Goal: Check status: Check status

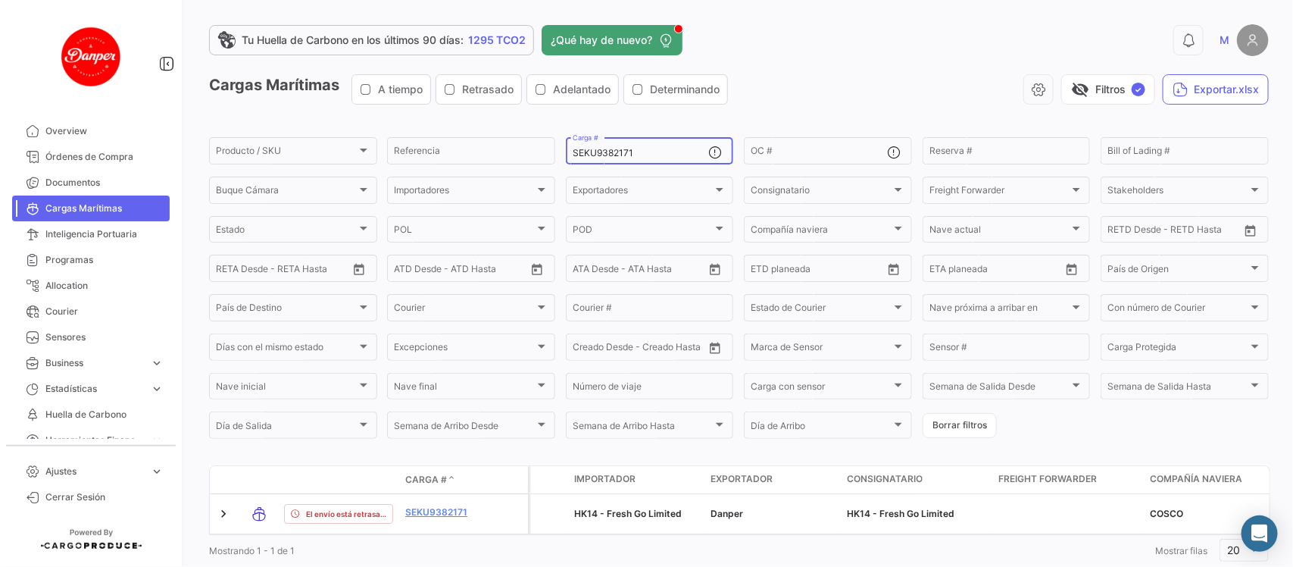
drag, startPoint x: 673, startPoint y: 161, endPoint x: 663, endPoint y: 153, distance: 12.9
click at [663, 153] on div "SEKU9382171 Carga #" at bounding box center [641, 150] width 136 height 30
drag, startPoint x: 663, startPoint y: 153, endPoint x: 399, endPoint y: 152, distance: 263.6
click at [0, 0] on div "Producto / SKU Producto / SKU Referencia SEKU9382171 Carga # OC # Reserva # Bil…" at bounding box center [0, 0] width 0 height 0
paste input "GCXU802491"
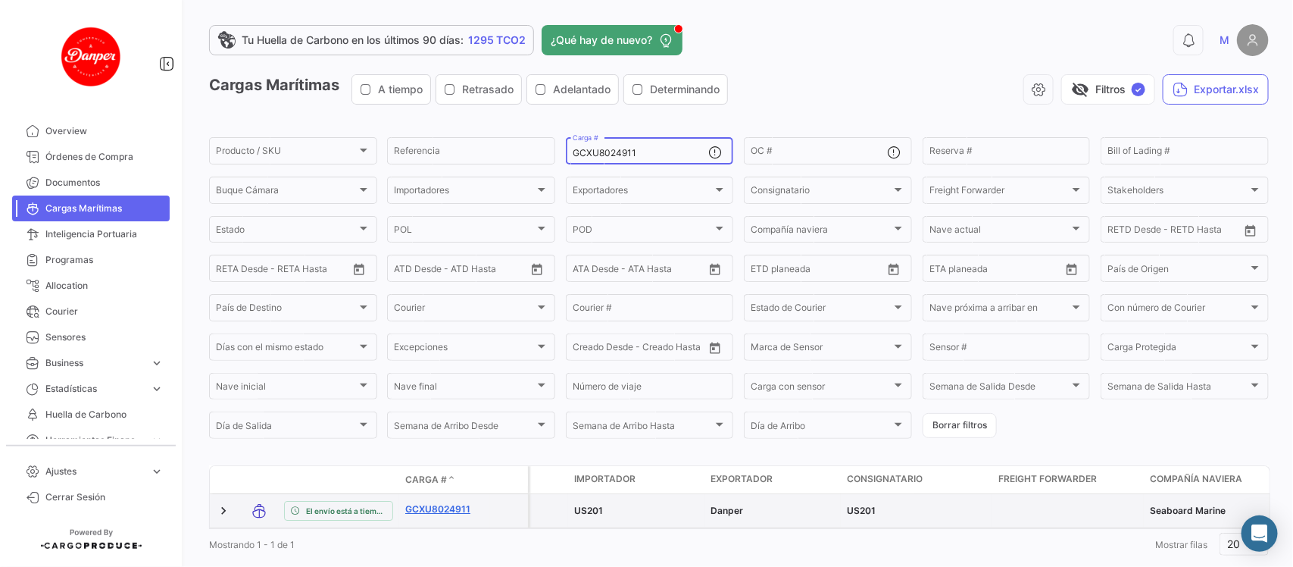
type input "GCXU8024911"
click at [434, 515] on link "GCXU8024911" at bounding box center [444, 509] width 79 height 14
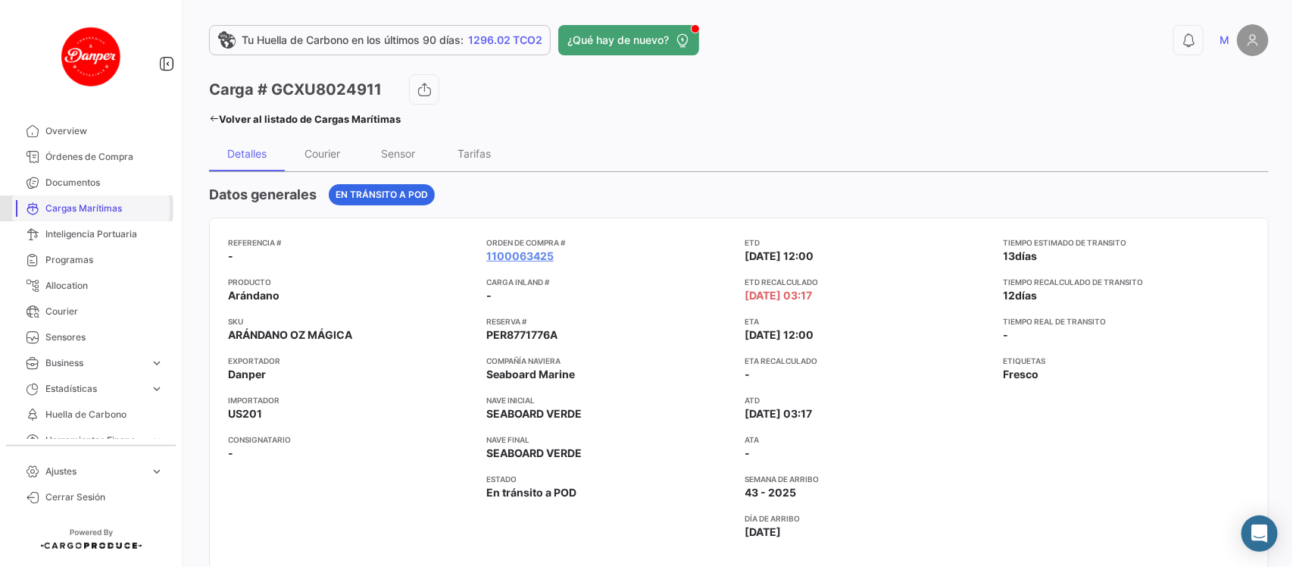
click at [77, 208] on span "Cargas Marítimas" at bounding box center [104, 209] width 118 height 14
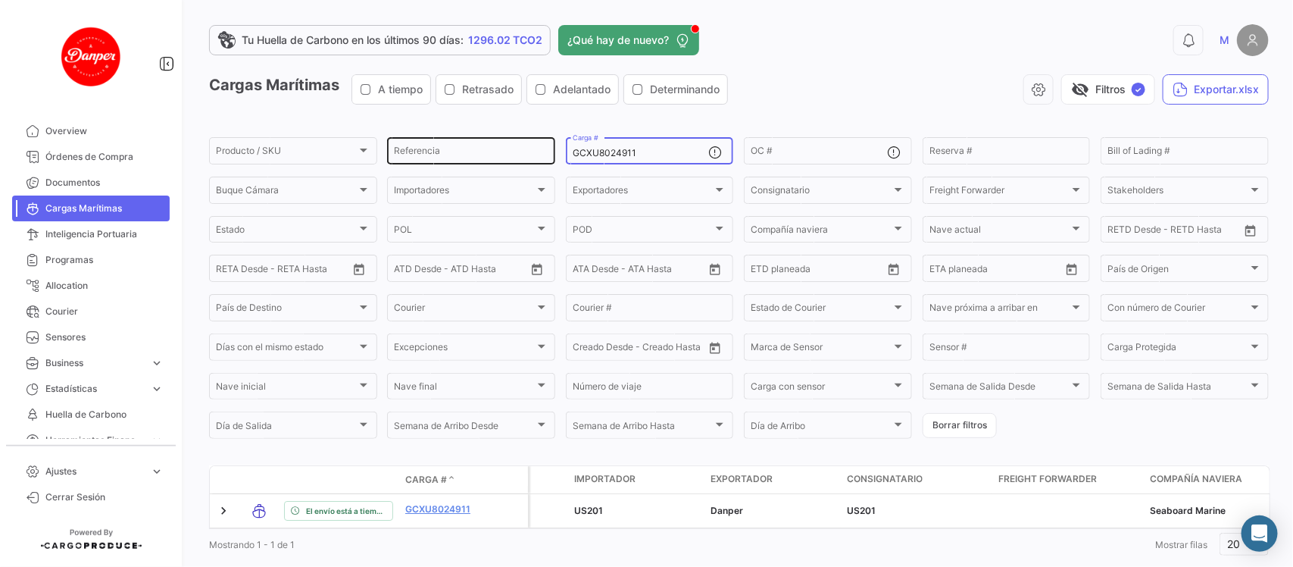
drag, startPoint x: 657, startPoint y: 155, endPoint x: 418, endPoint y: 152, distance: 238.7
click at [0, 0] on div "Producto / SKU Producto / SKU Referencia GCXU8024911 Carga # OC # Reserva # Bil…" at bounding box center [0, 0] width 0 height 0
paste input "CAAU4166806"
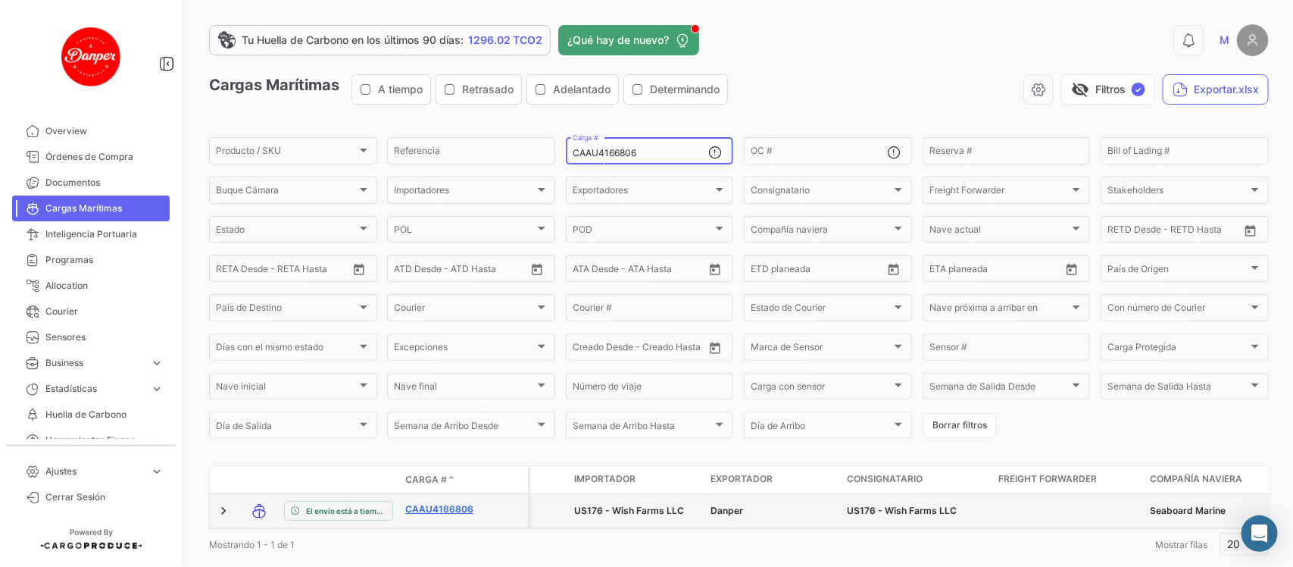
type input "CAAU4166806"
click at [449, 514] on link "CAAU4166806" at bounding box center [444, 509] width 79 height 14
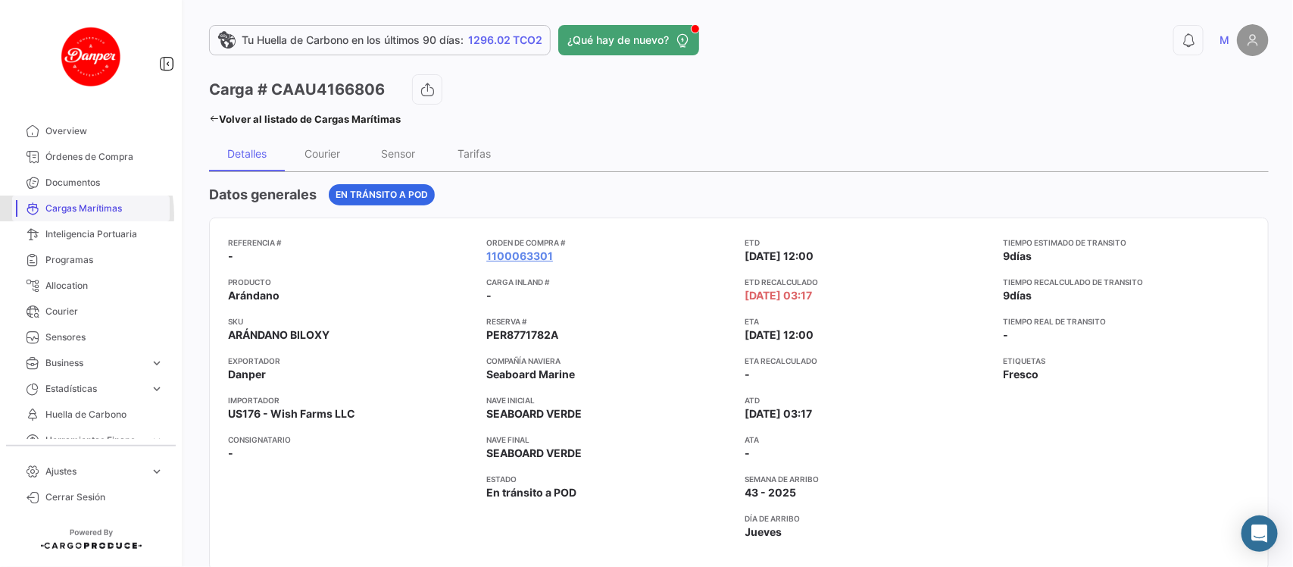
click at [54, 214] on span "Cargas Marítimas" at bounding box center [104, 209] width 118 height 14
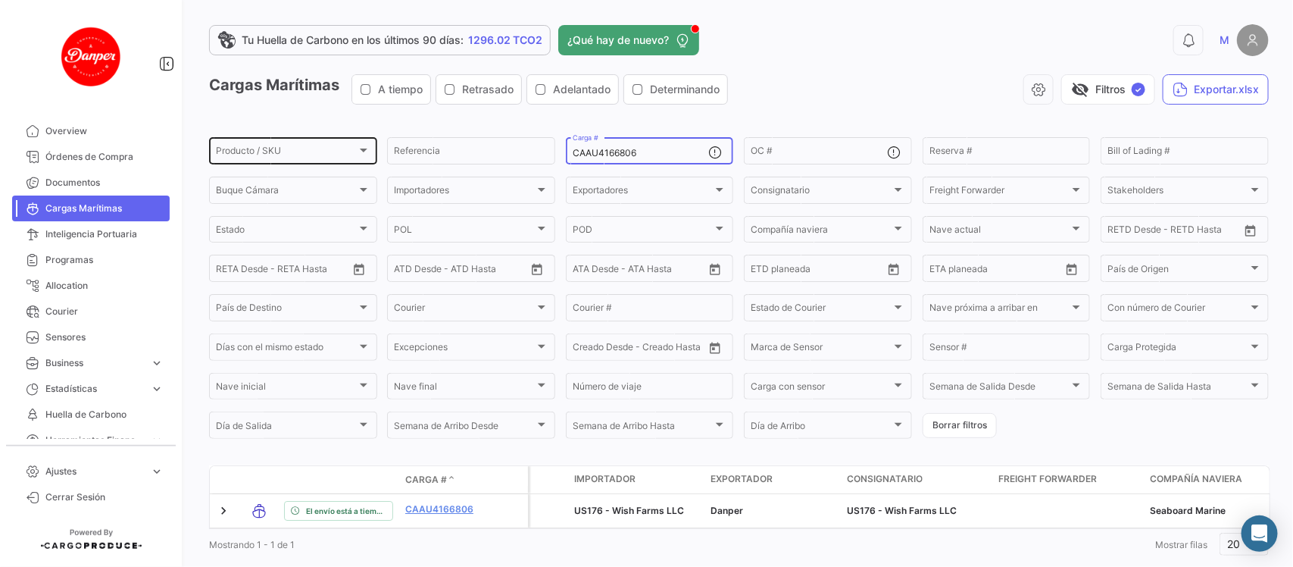
drag, startPoint x: 679, startPoint y: 152, endPoint x: 373, endPoint y: 154, distance: 306.1
click at [0, 0] on div "Producto / SKU Producto / SKU Referencia CAAU4166806 Carga # OC # Reserva # Bil…" at bounding box center [0, 0] width 0 height 0
paste input "HLBU9505683"
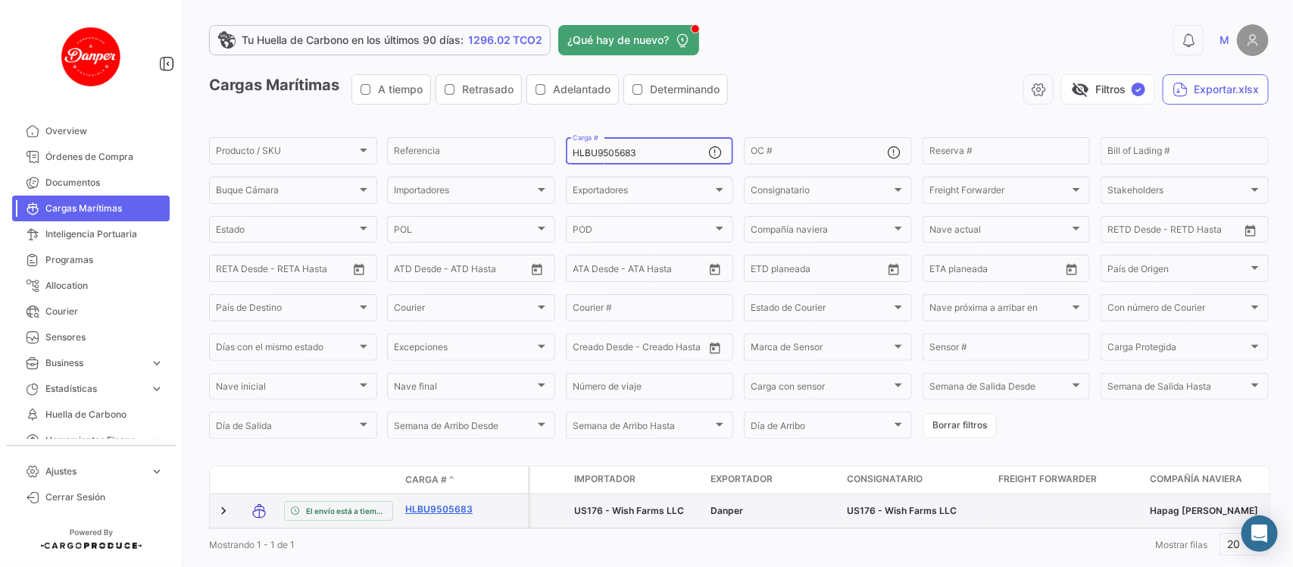
type input "HLBU9505683"
click at [437, 508] on link "HLBU9505683" at bounding box center [444, 509] width 79 height 14
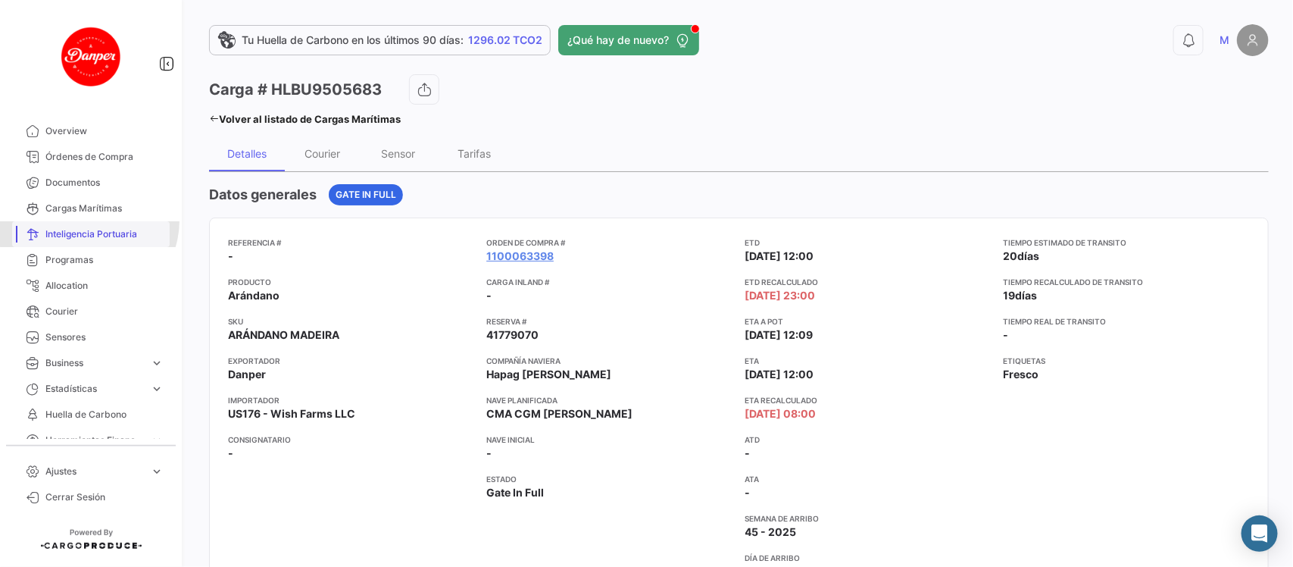
click at [88, 221] on link "Inteligencia Portuaria" at bounding box center [91, 234] width 158 height 26
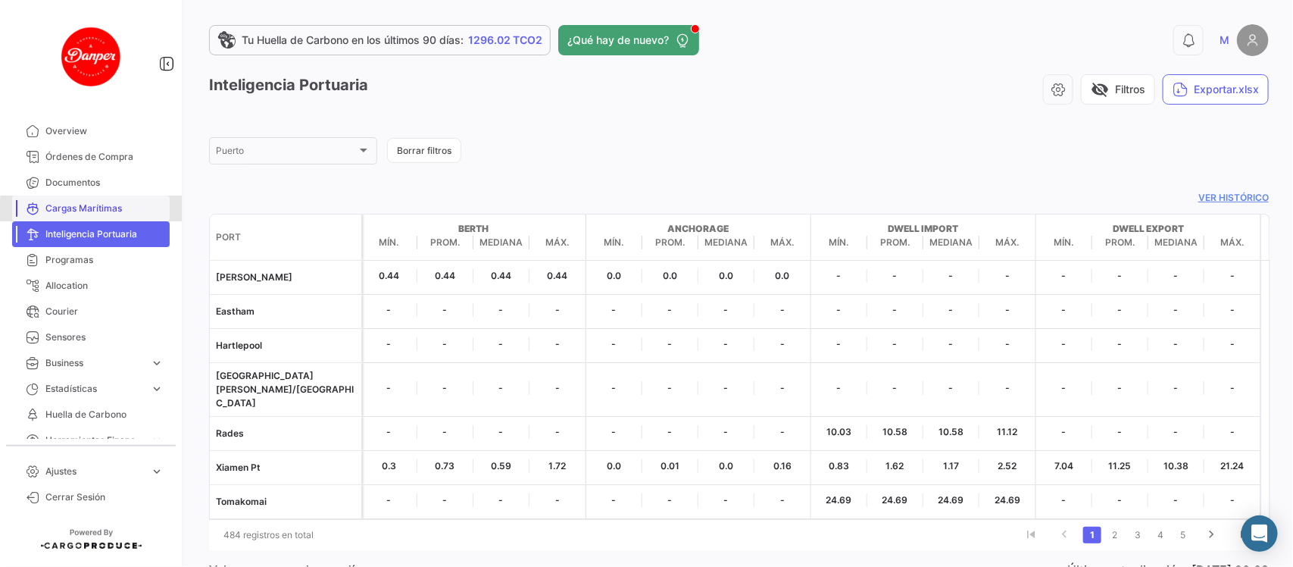
click at [125, 212] on span "Cargas Marítimas" at bounding box center [104, 209] width 118 height 14
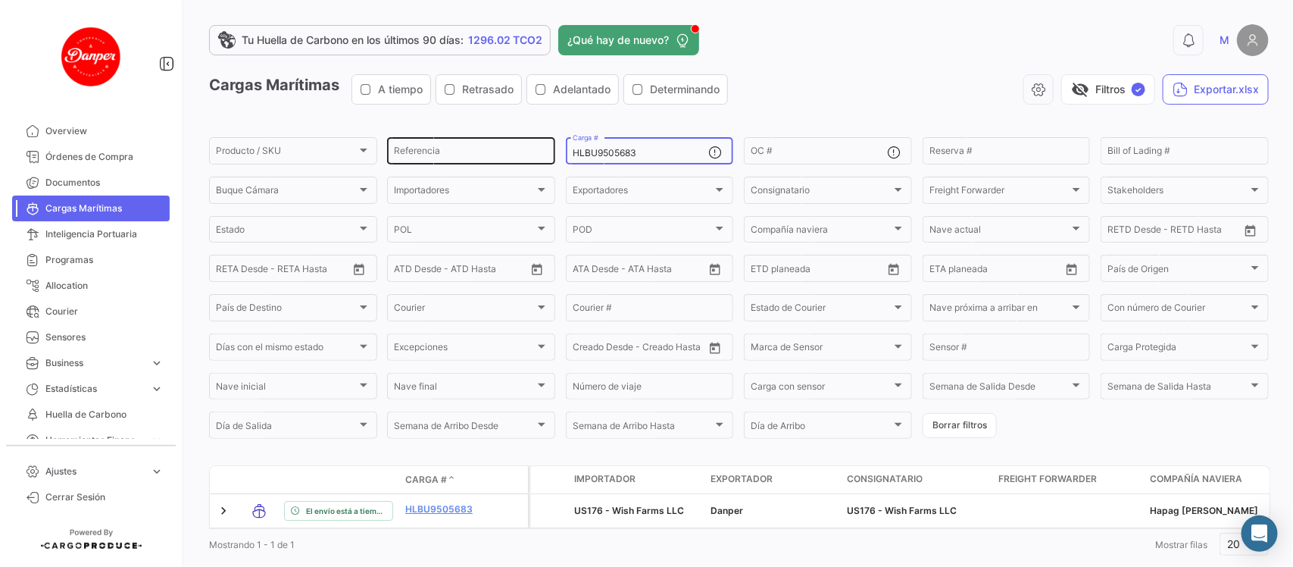
drag, startPoint x: 667, startPoint y: 155, endPoint x: 395, endPoint y: 163, distance: 272.8
click at [0, 0] on div "Producto / SKU Producto / SKU Referencia HLBU9505683 Carga # OC # Reserva # Bil…" at bounding box center [0, 0] width 0 height 0
paste input "MNBU4059361"
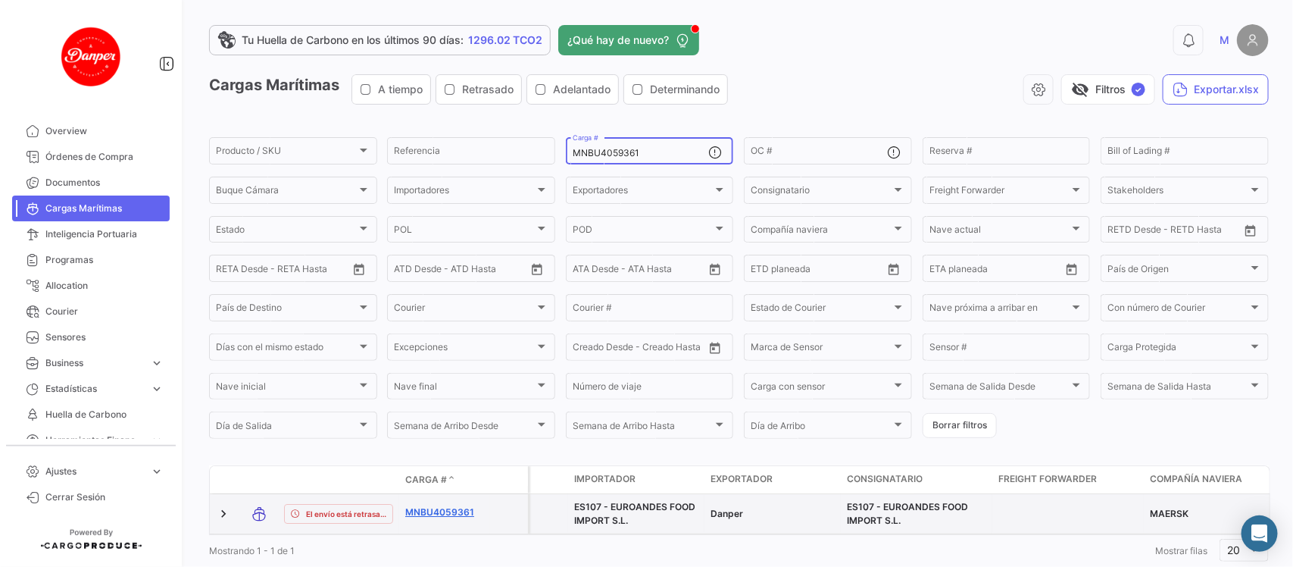
type input "MNBU4059361"
click at [445, 512] on link "MNBU4059361" at bounding box center [444, 512] width 79 height 14
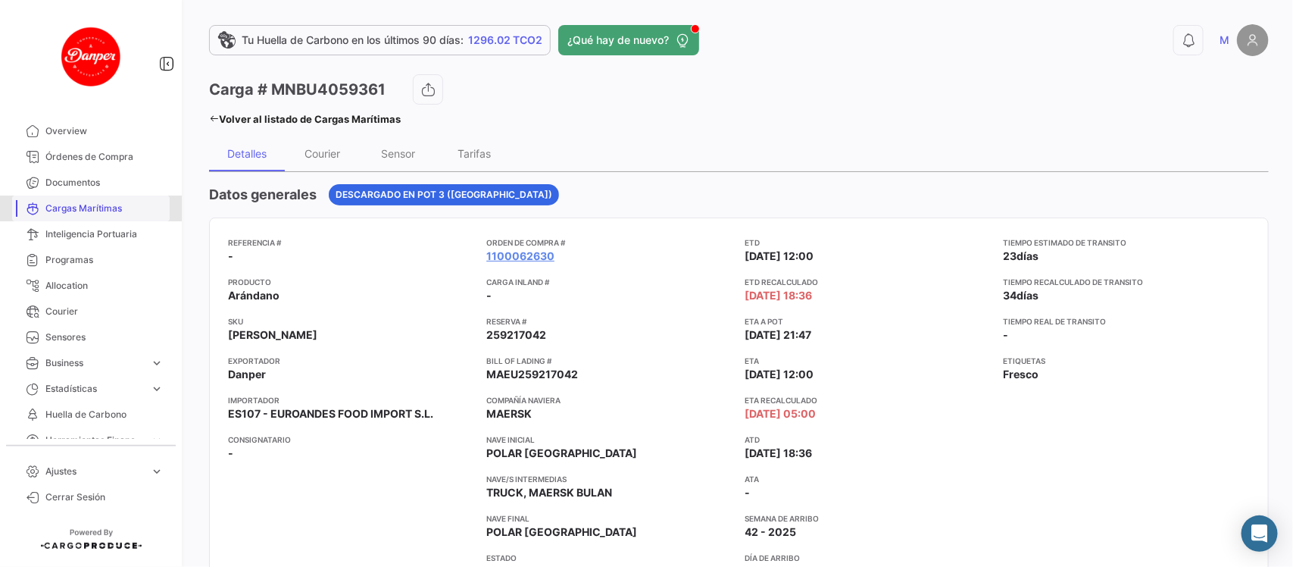
click at [93, 198] on link "Cargas Marítimas" at bounding box center [91, 208] width 158 height 26
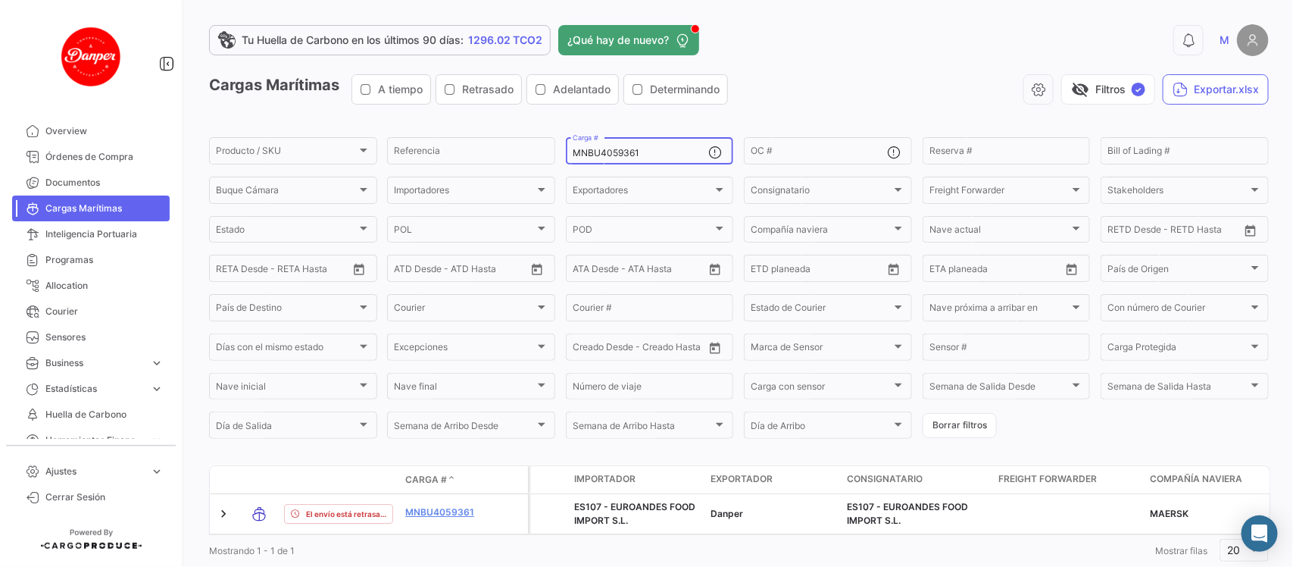
drag, startPoint x: 680, startPoint y: 153, endPoint x: 338, endPoint y: 131, distance: 343.1
click at [338, 131] on app-list-header "Cargas Marítimas A tiempo Retrasado Adelantado Determinando visibility_off Filt…" at bounding box center [739, 257] width 1060 height 367
paste input "HLBU9314516"
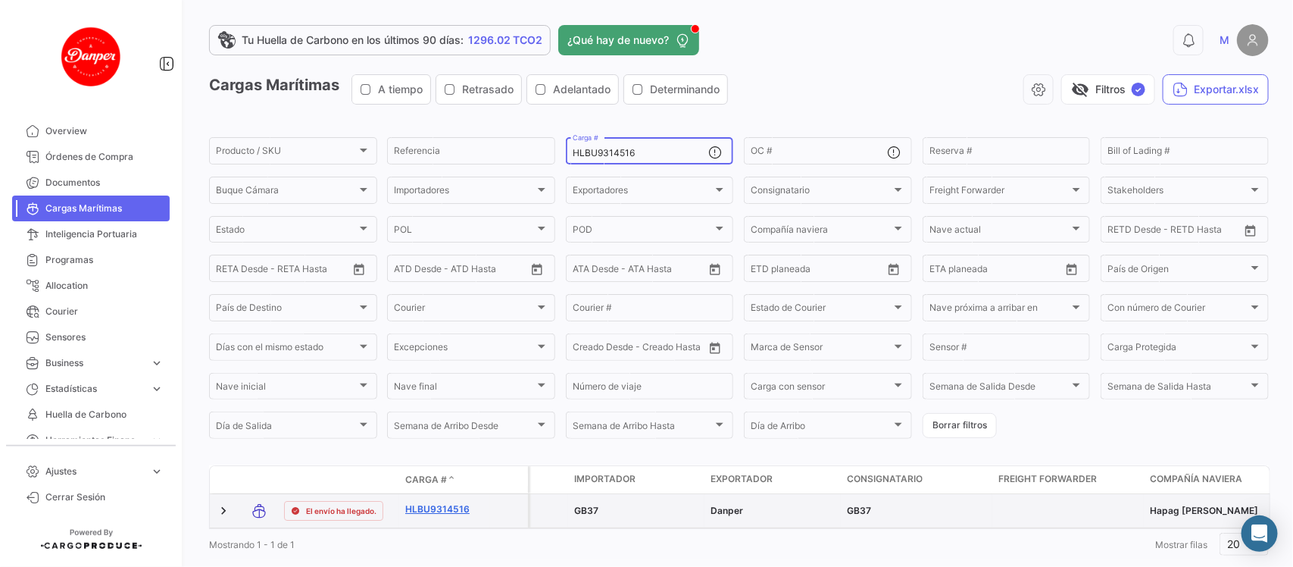
type input "HLBU9314516"
click at [406, 510] on link "HLBU9314516" at bounding box center [444, 509] width 79 height 14
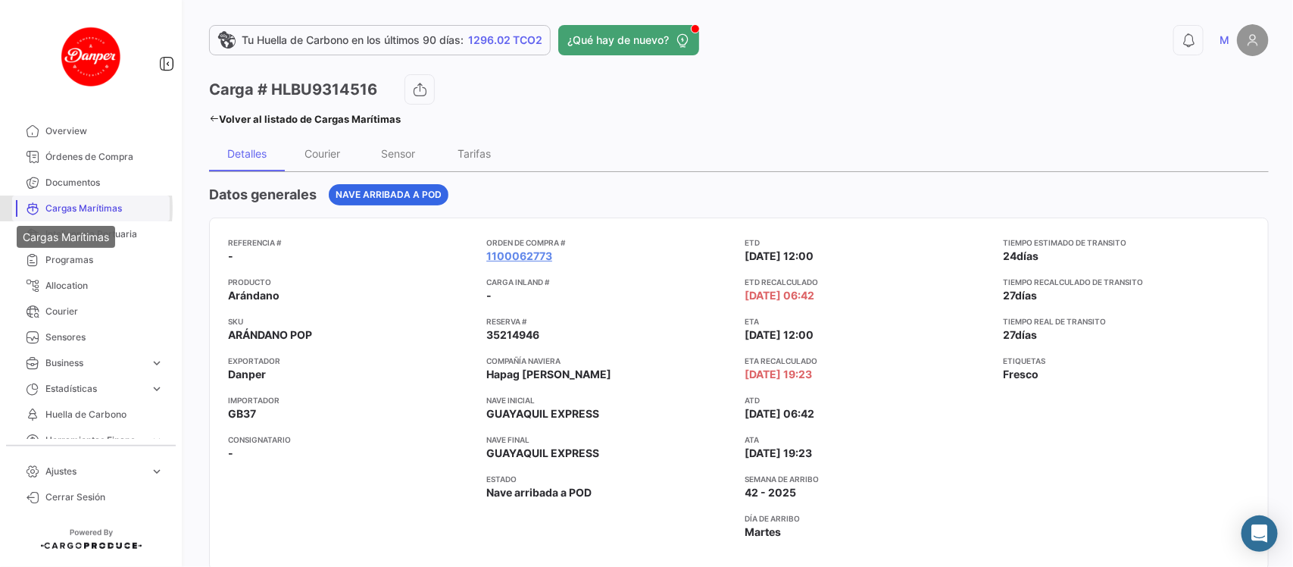
click at [38, 208] on icon at bounding box center [33, 209] width 14 height 14
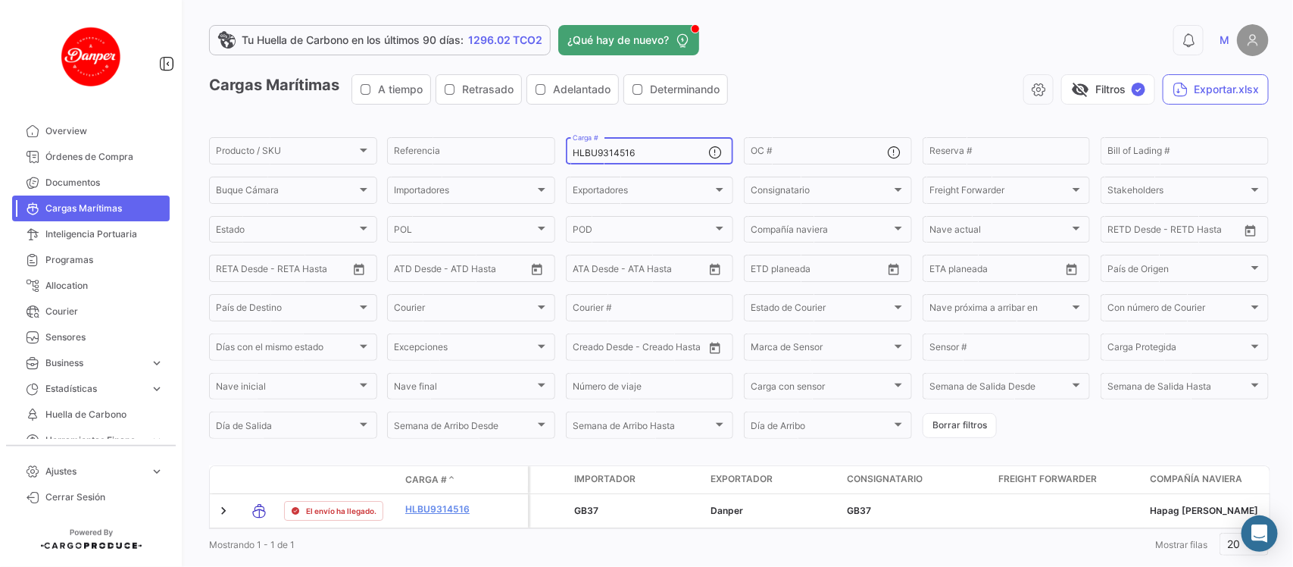
click at [665, 159] on div "HLBU9314516 Carga #" at bounding box center [641, 150] width 136 height 30
drag, startPoint x: 664, startPoint y: 153, endPoint x: 386, endPoint y: 152, distance: 277.3
click at [0, 0] on div "Producto / SKU Producto / SKU Referencia HLBU9314516 Carga # OC # Reserva # Bil…" at bounding box center [0, 0] width 0 height 0
paste input "OTPU6579647"
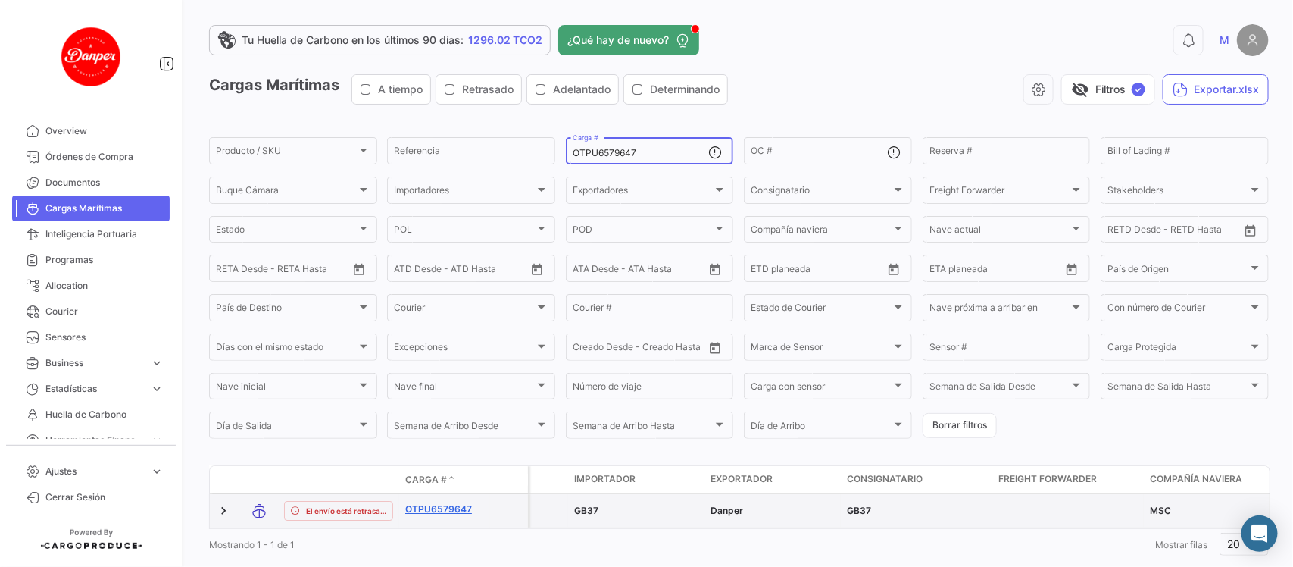
type input "OTPU6579647"
click at [436, 511] on link "OTPU6579647" at bounding box center [444, 509] width 79 height 14
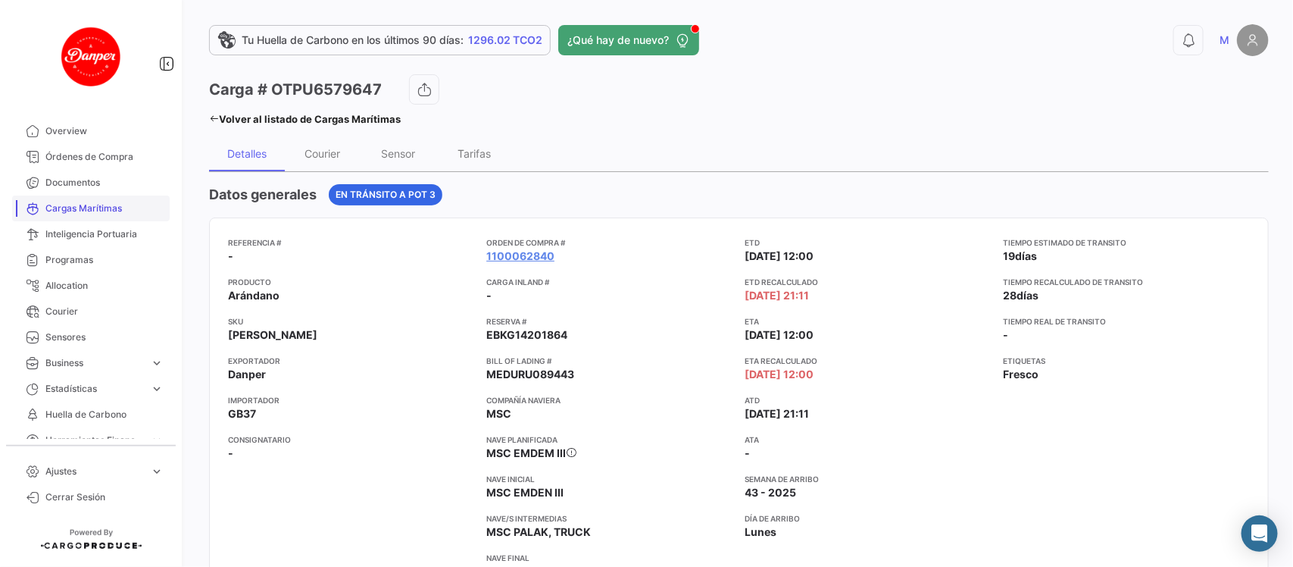
click at [48, 195] on link "Cargas Marítimas" at bounding box center [91, 208] width 158 height 26
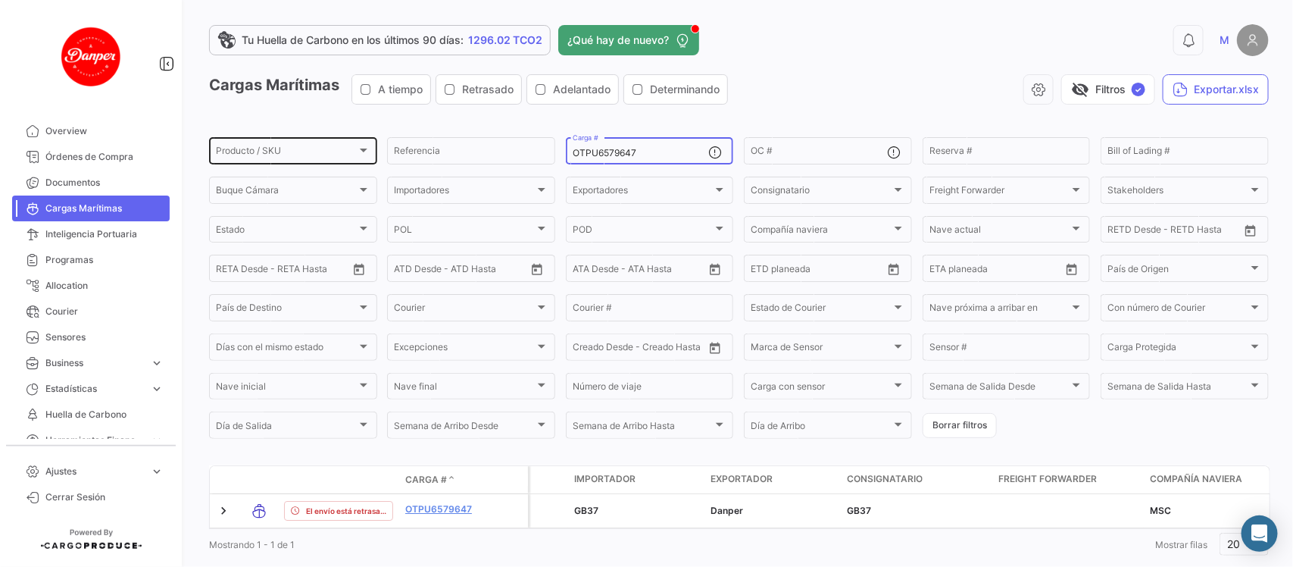
drag, startPoint x: 635, startPoint y: 154, endPoint x: 364, endPoint y: 145, distance: 271.4
click at [0, 0] on div "Producto / SKU Producto / SKU Referencia OTPU6579647 Carga # OC # Reserva # Bil…" at bounding box center [0, 0] width 0 height 0
paste input "MSDU9893630"
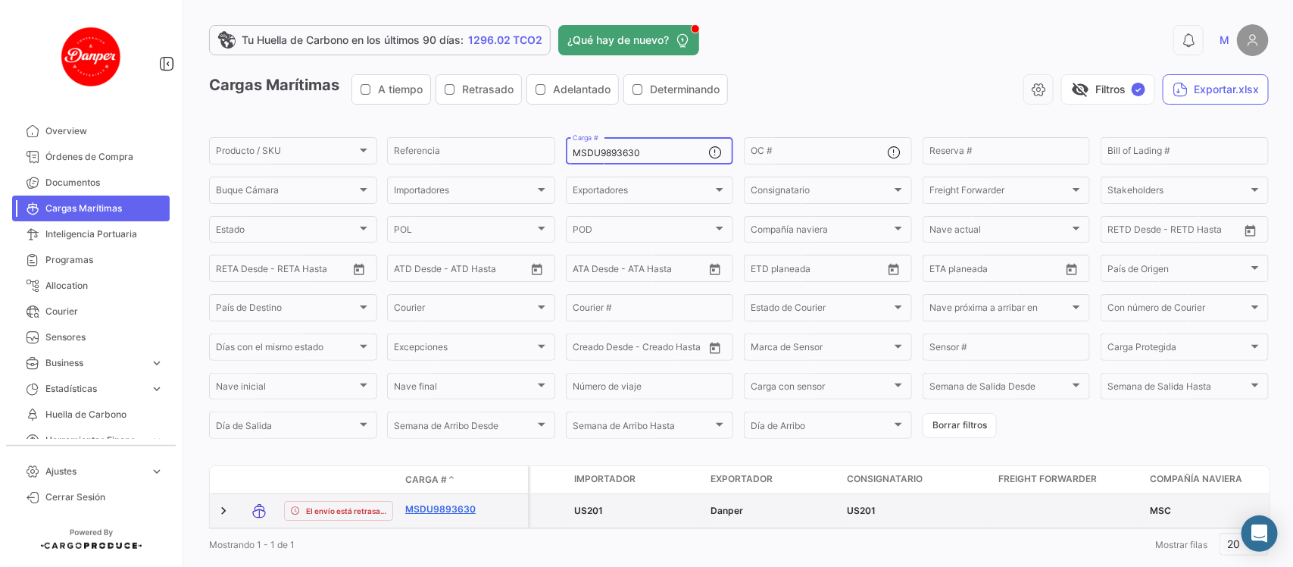
type input "MSDU9893630"
click at [449, 512] on link "MSDU9893630" at bounding box center [444, 509] width 79 height 14
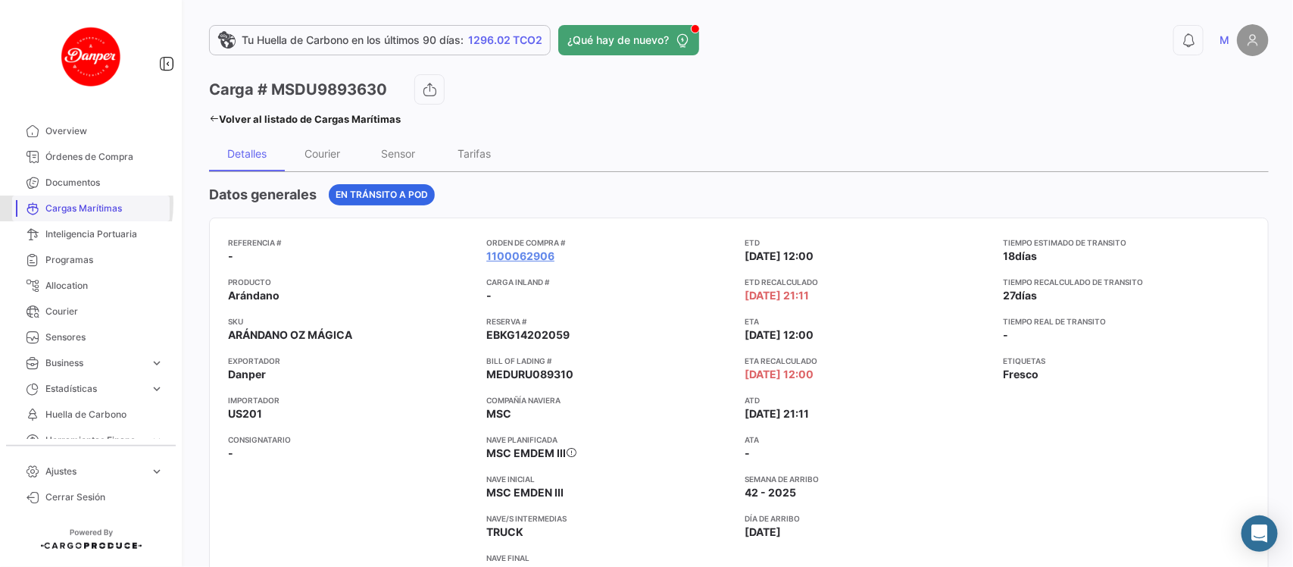
click at [63, 203] on span "Cargas Marítimas" at bounding box center [104, 209] width 118 height 14
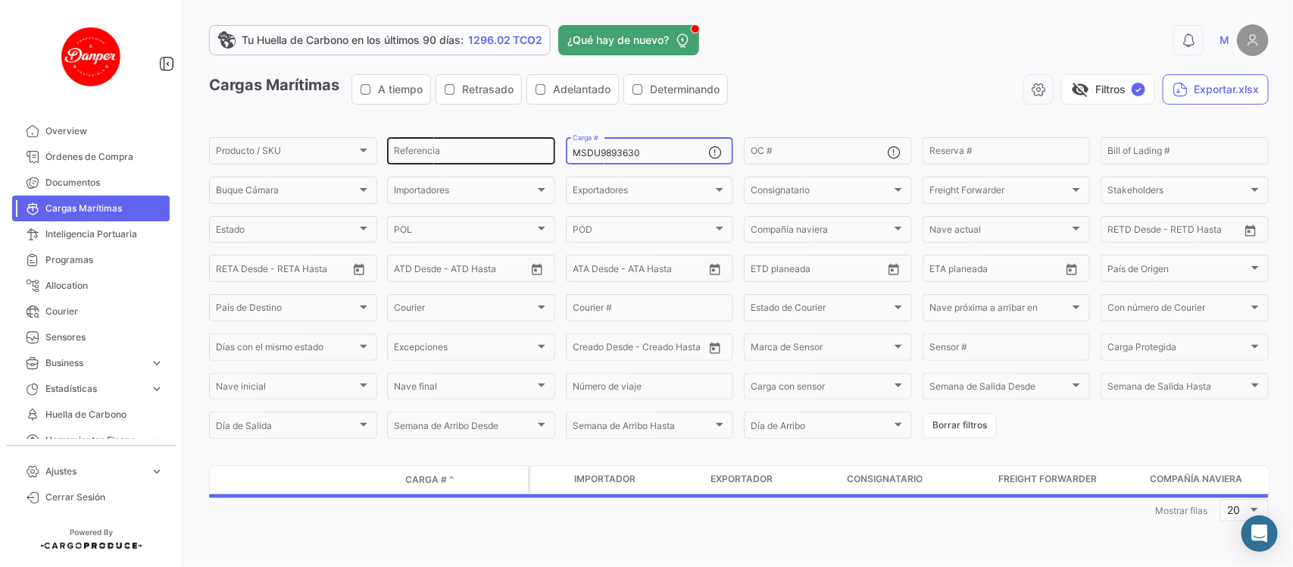
drag, startPoint x: 702, startPoint y: 152, endPoint x: 389, endPoint y: 139, distance: 313.2
click at [0, 0] on div "Producto / SKU Producto / SKU Referencia MSDU9893630 Carga # OC # Reserva # Bil…" at bounding box center [0, 0] width 0 height 0
paste input "SEKU9382171"
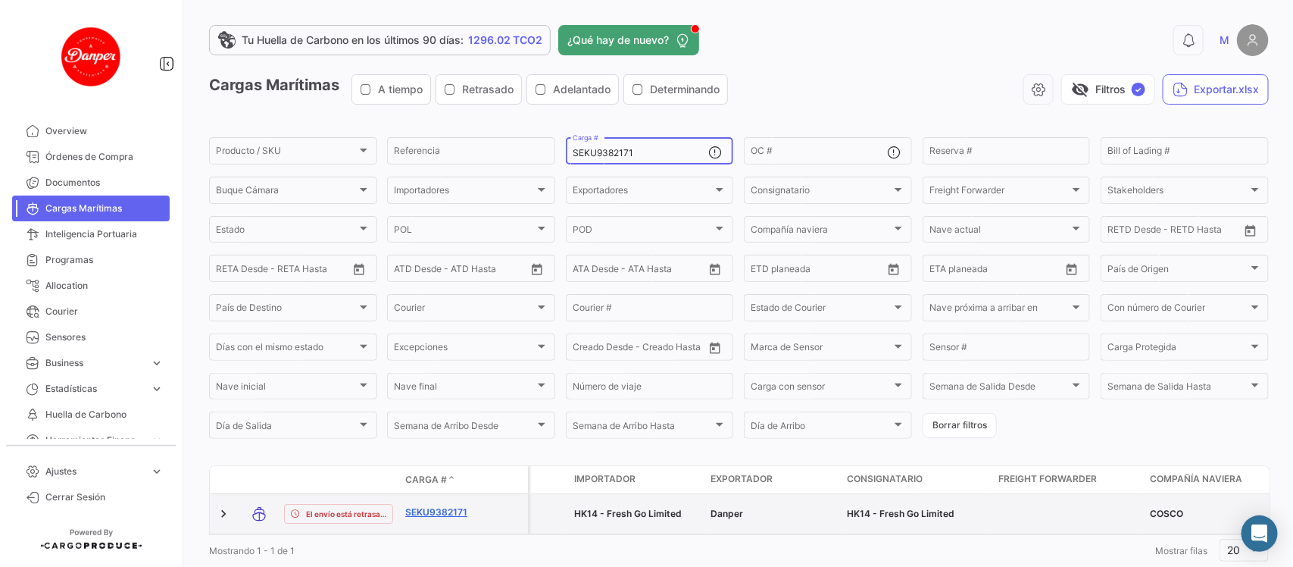
type input "SEKU9382171"
click at [445, 510] on link "SEKU9382171" at bounding box center [444, 512] width 79 height 14
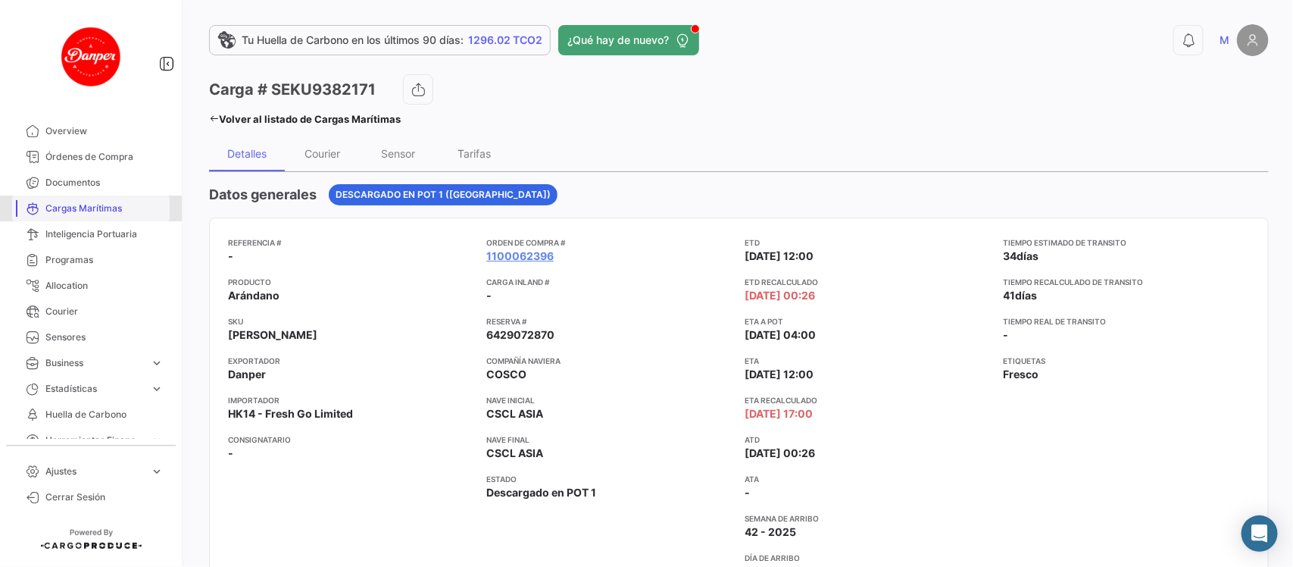
click at [106, 206] on span "Cargas Marítimas" at bounding box center [104, 209] width 118 height 14
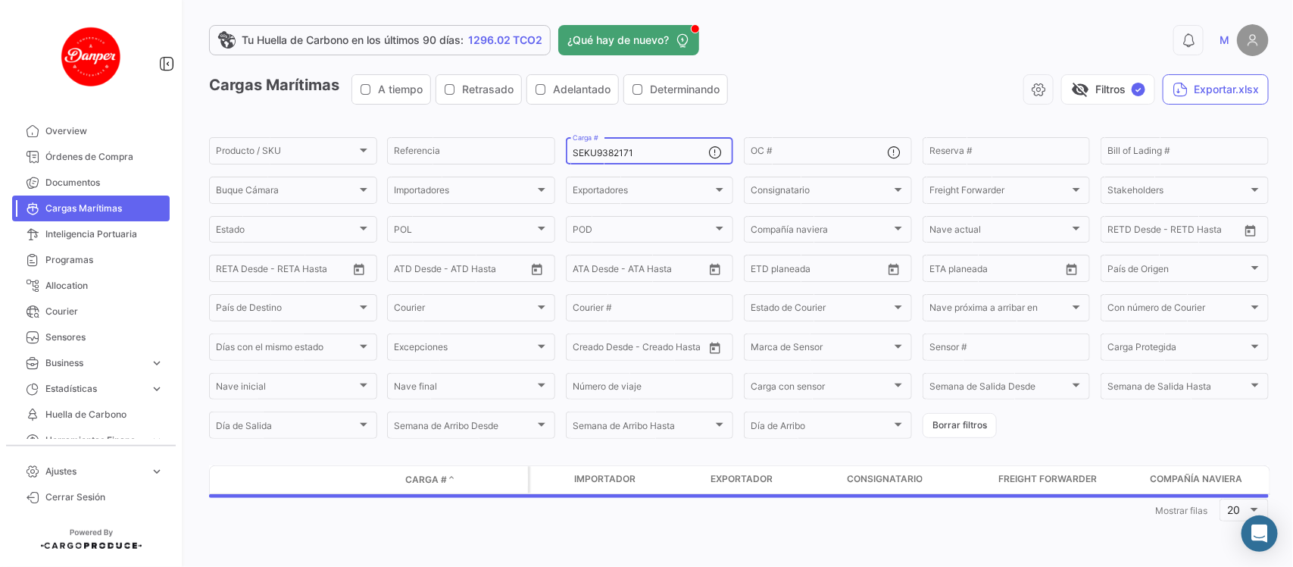
drag, startPoint x: 673, startPoint y: 150, endPoint x: 352, endPoint y: 169, distance: 321.0
click at [352, 169] on form "Producto / SKU Producto / SKU Referencia SEKU9382171 Carga # OC # Reserva # Bil…" at bounding box center [739, 288] width 1060 height 306
paste input "MNBU4064049"
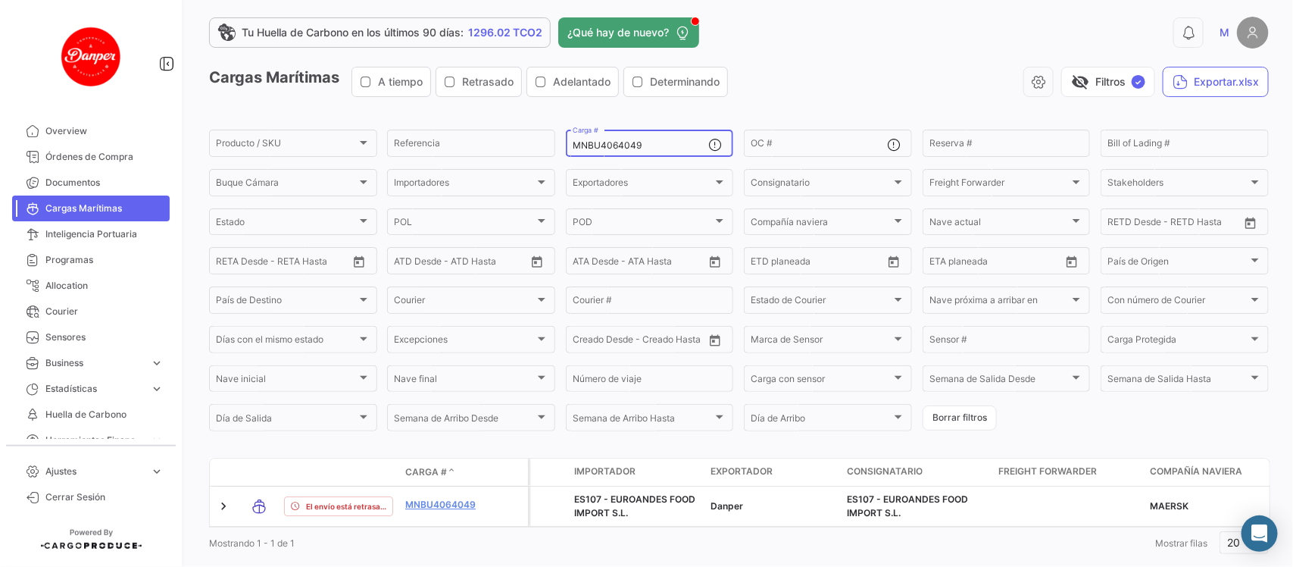
scroll to position [49, 0]
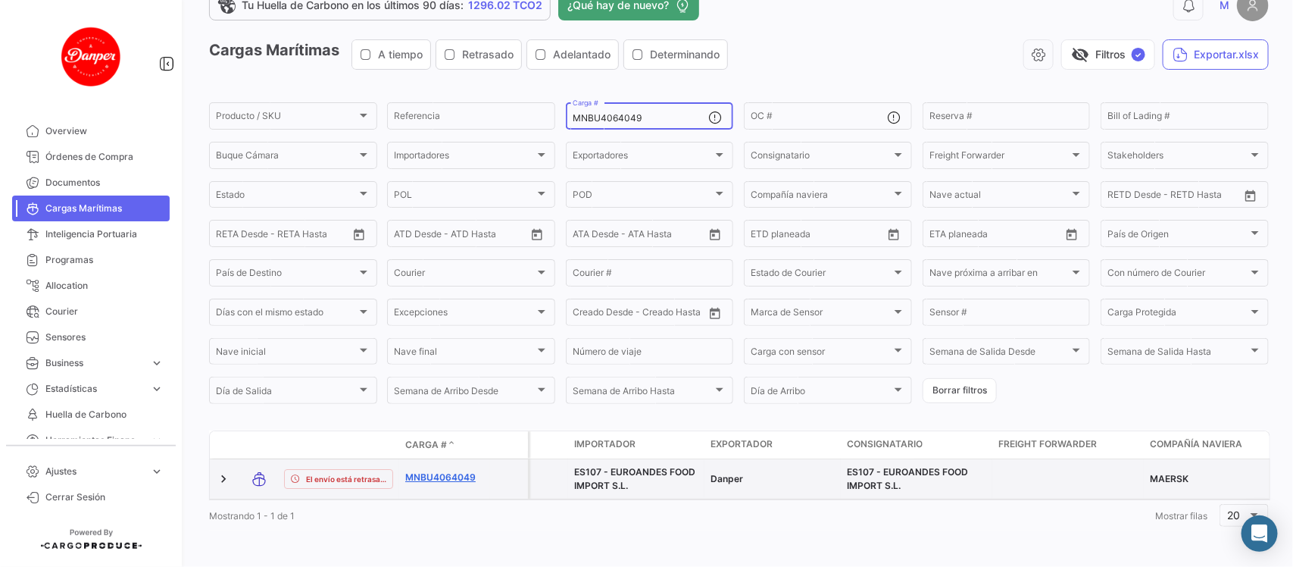
type input "MNBU4064049"
click at [422, 470] on link "MNBU4064049" at bounding box center [444, 477] width 79 height 14
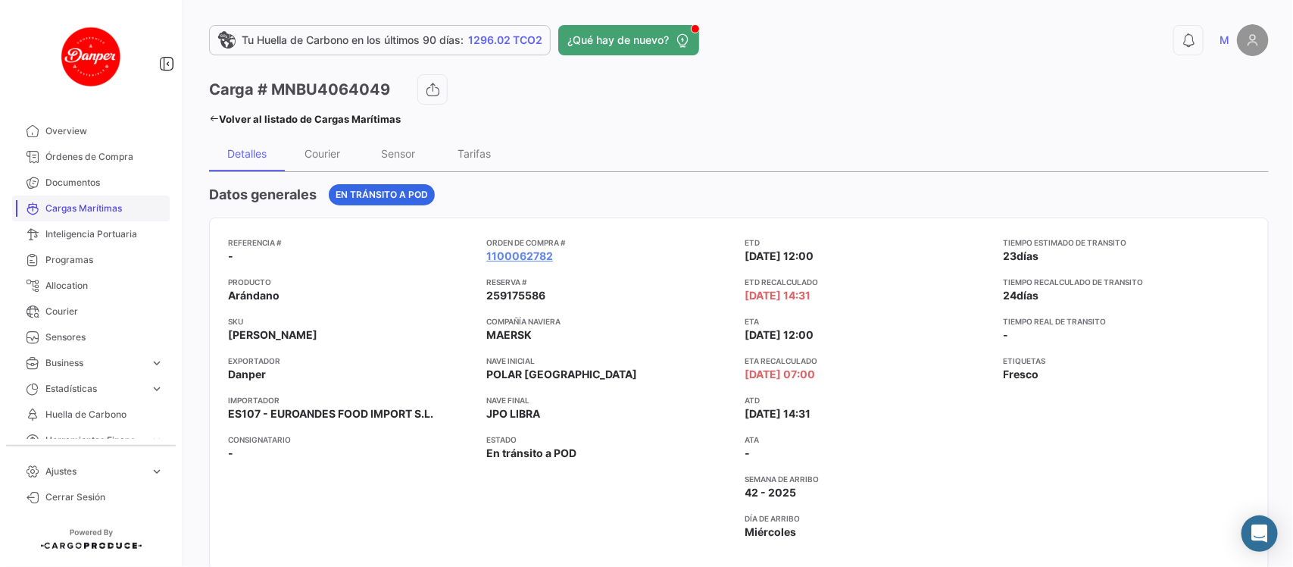
click at [72, 205] on span "Cargas Marítimas" at bounding box center [104, 209] width 118 height 14
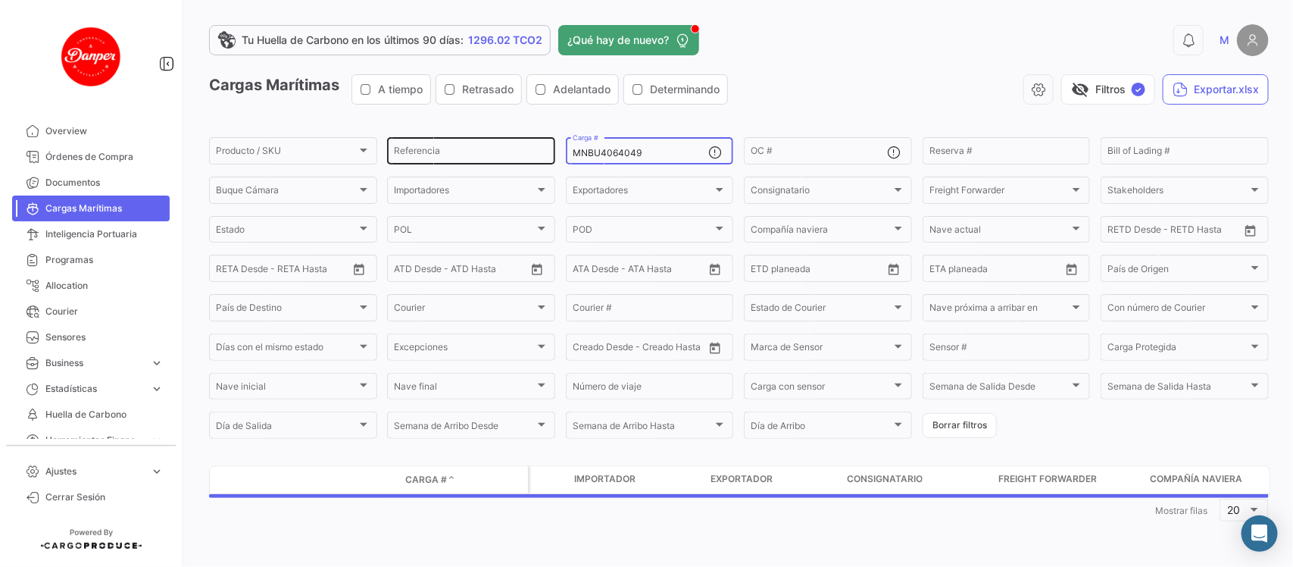
drag, startPoint x: 654, startPoint y: 149, endPoint x: 483, endPoint y: 157, distance: 171.4
click at [0, 0] on div "Producto / SKU Producto / SKU Referencia MNBU4064049 Carga # OC # Reserva # Bil…" at bounding box center [0, 0] width 0 height 0
paste input "MAU1445000"
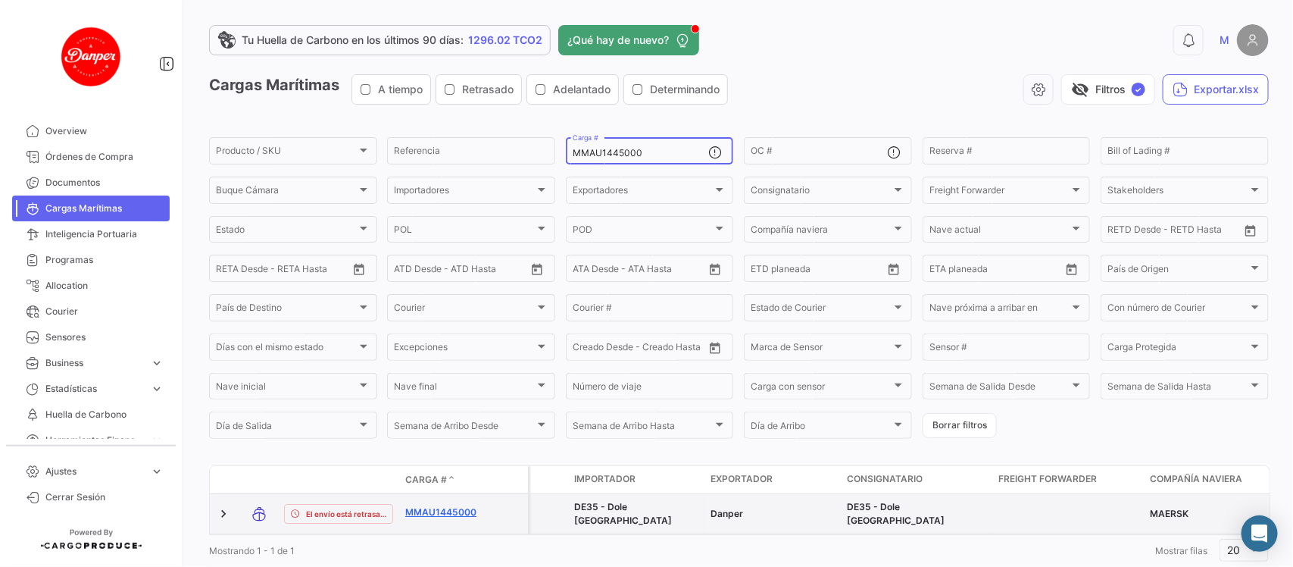
type input "MMAU1445000"
click at [419, 508] on link "MMAU1445000" at bounding box center [444, 512] width 79 height 14
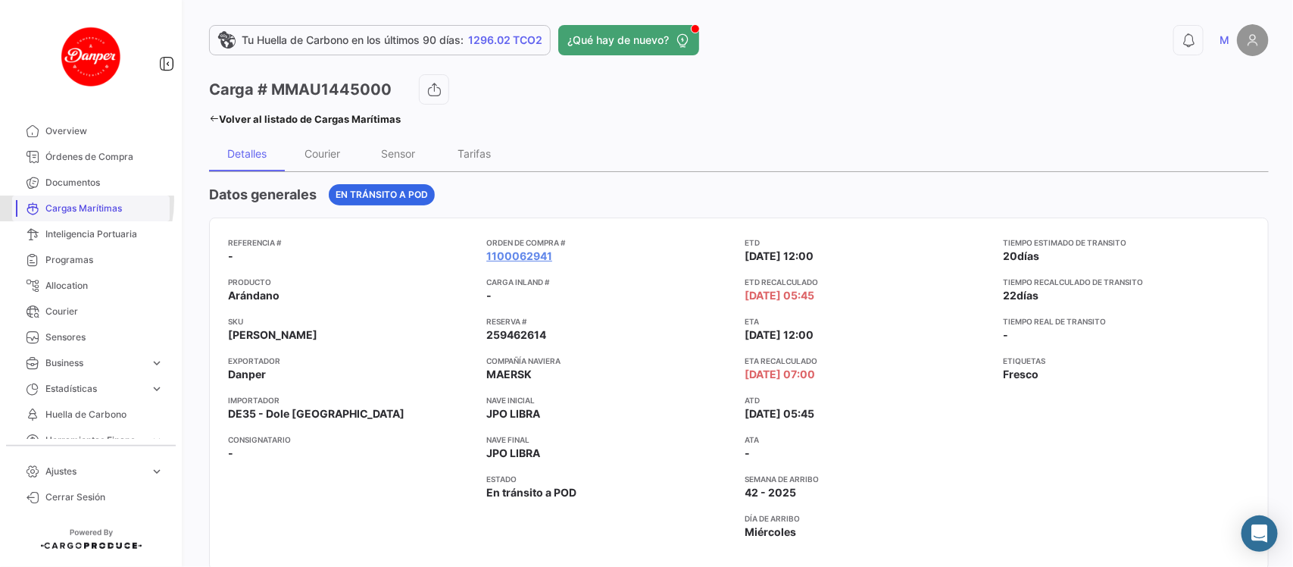
click at [61, 202] on span "Cargas Marítimas" at bounding box center [104, 209] width 118 height 14
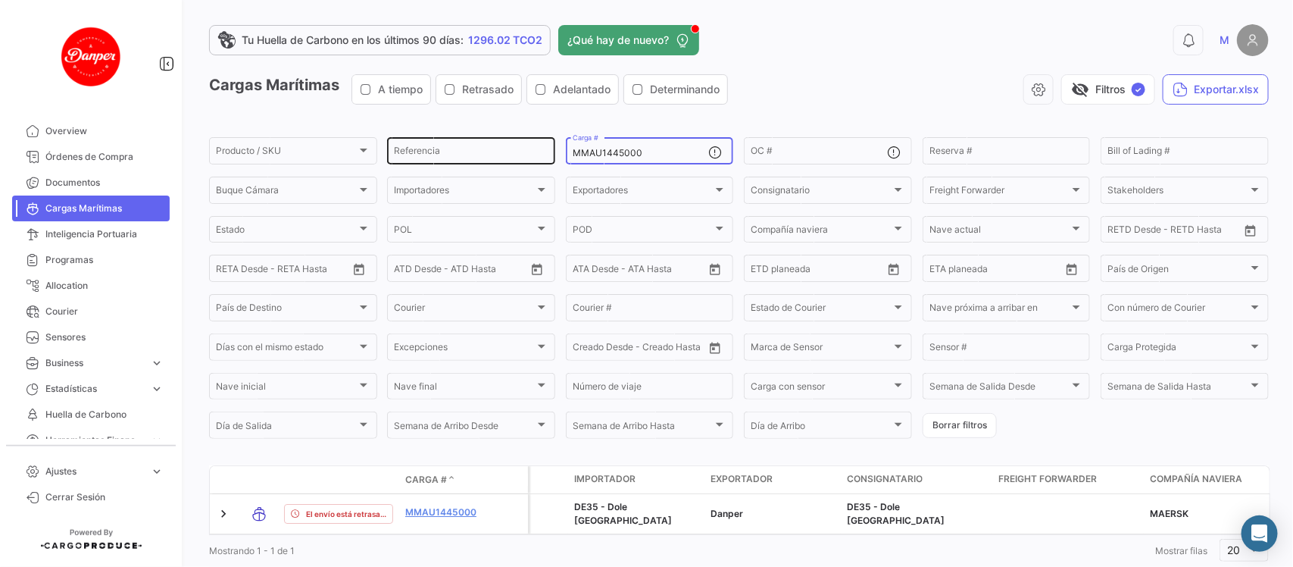
drag, startPoint x: 689, startPoint y: 152, endPoint x: 433, endPoint y: 160, distance: 256.9
click at [0, 0] on div "Producto / SKU Producto / SKU Referencia MMAU1445000 Carga # OC # Reserva # Bil…" at bounding box center [0, 0] width 0 height 0
paste input "CAU6009632"
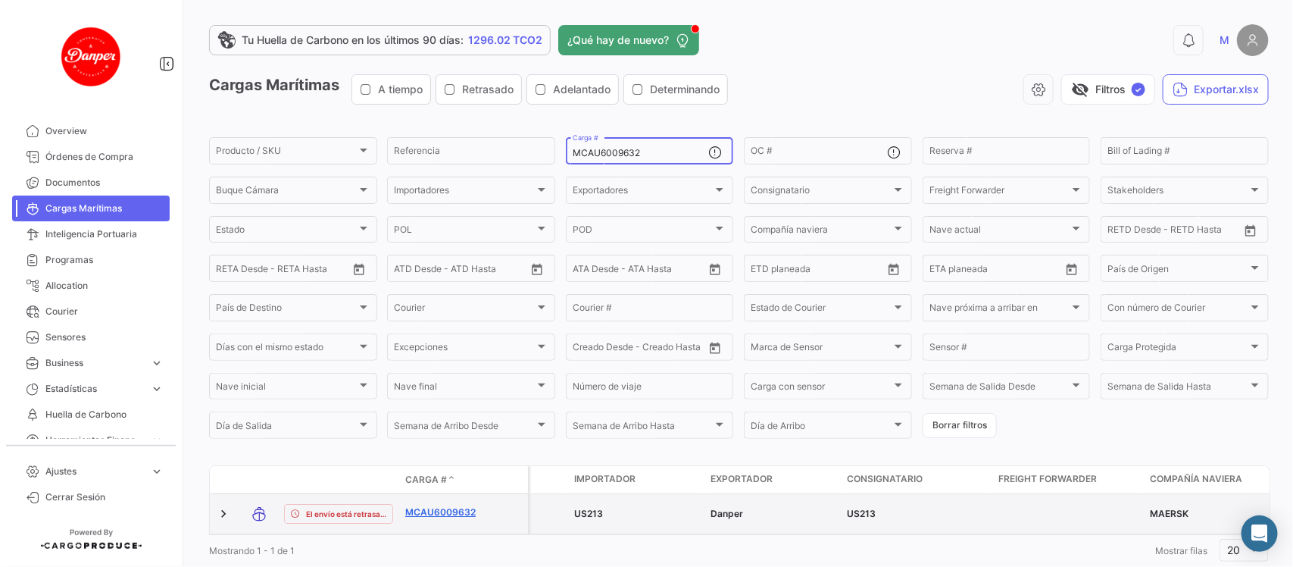
type input "MCAU6009632"
click at [440, 508] on link "MCAU6009632" at bounding box center [444, 512] width 79 height 14
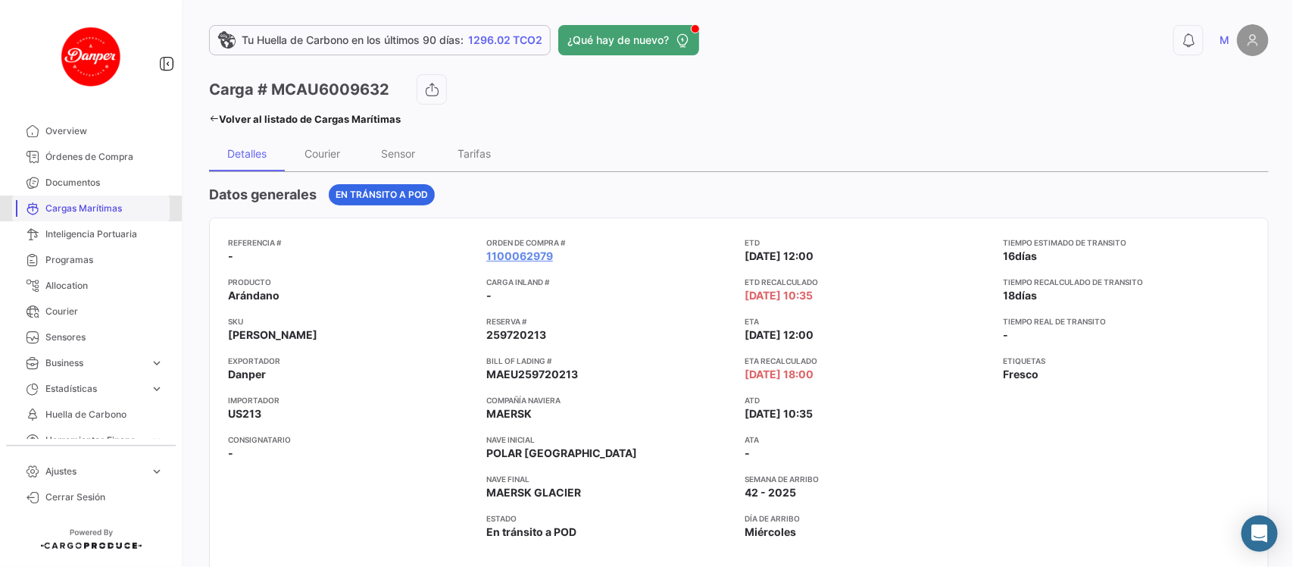
click at [95, 202] on span "Cargas Marítimas" at bounding box center [104, 209] width 118 height 14
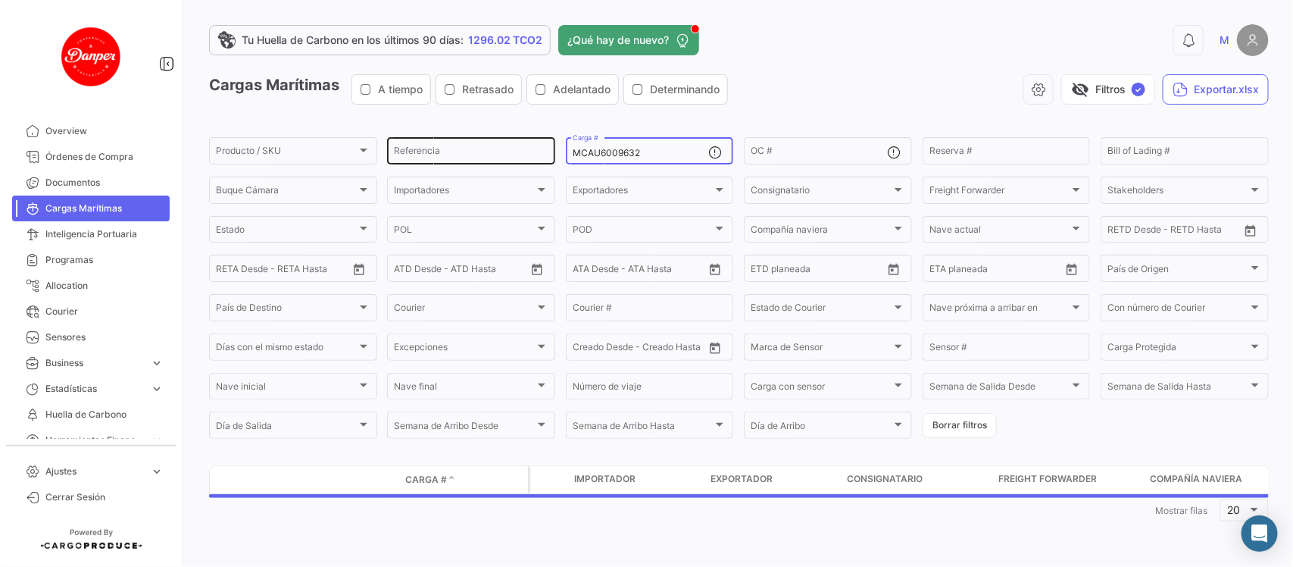
drag, startPoint x: 672, startPoint y: 150, endPoint x: 410, endPoint y: 141, distance: 262.3
click at [0, 0] on div "Producto / SKU Producto / SKU Referencia MCAU6009632 Carga # OC # Reserva # Bil…" at bounding box center [0, 0] width 0 height 0
paste input "SDU9623070"
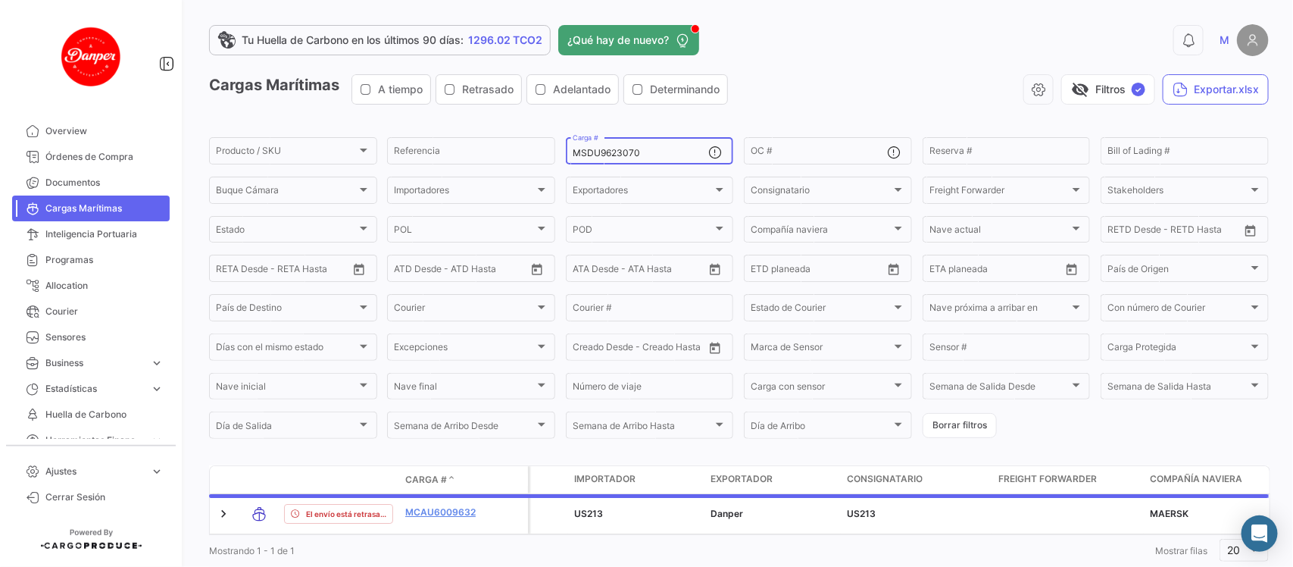
scroll to position [49, 0]
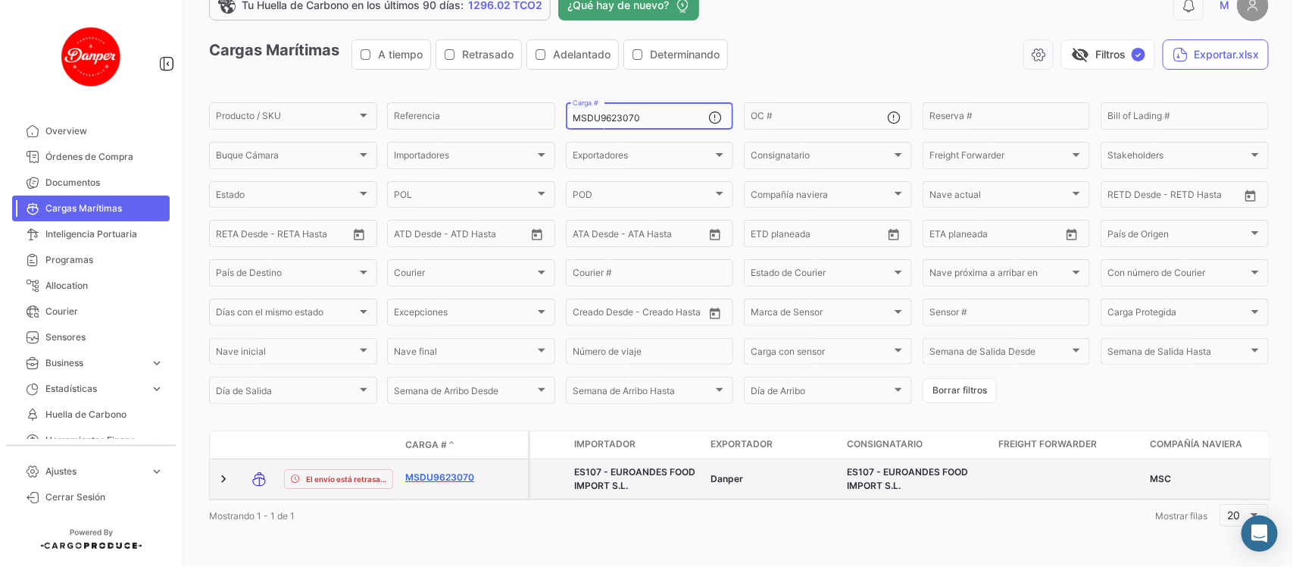
type input "MSDU9623070"
click at [455, 470] on link "MSDU9623070" at bounding box center [444, 477] width 79 height 14
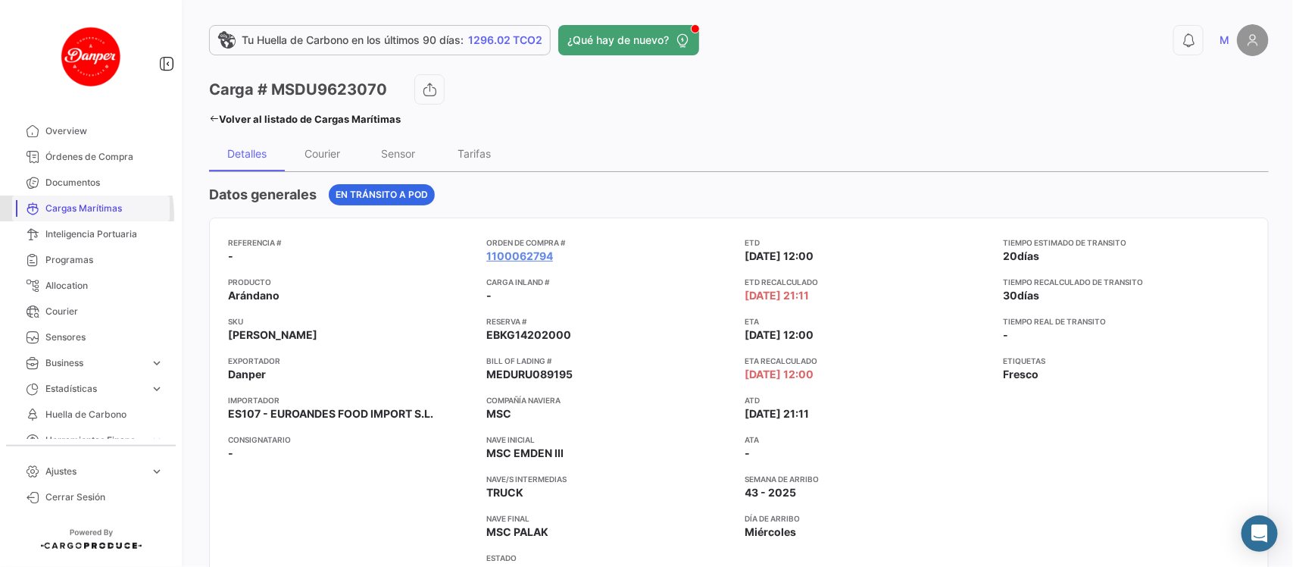
click at [66, 214] on span "Cargas Marítimas" at bounding box center [104, 209] width 118 height 14
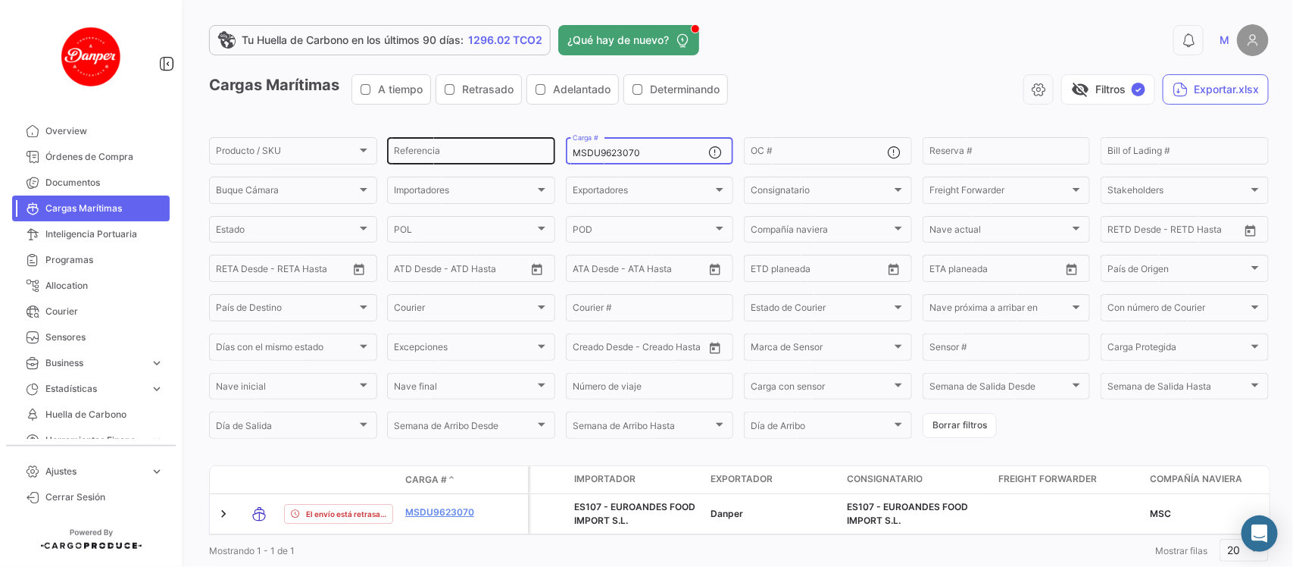
drag, startPoint x: 665, startPoint y: 152, endPoint x: 510, endPoint y: 158, distance: 155.4
click at [0, 0] on div "Producto / SKU Producto / SKU Referencia MSDU9623070 Carga # OC # Reserva # Bil…" at bounding box center [0, 0] width 0 height 0
paste input "FTU819236"
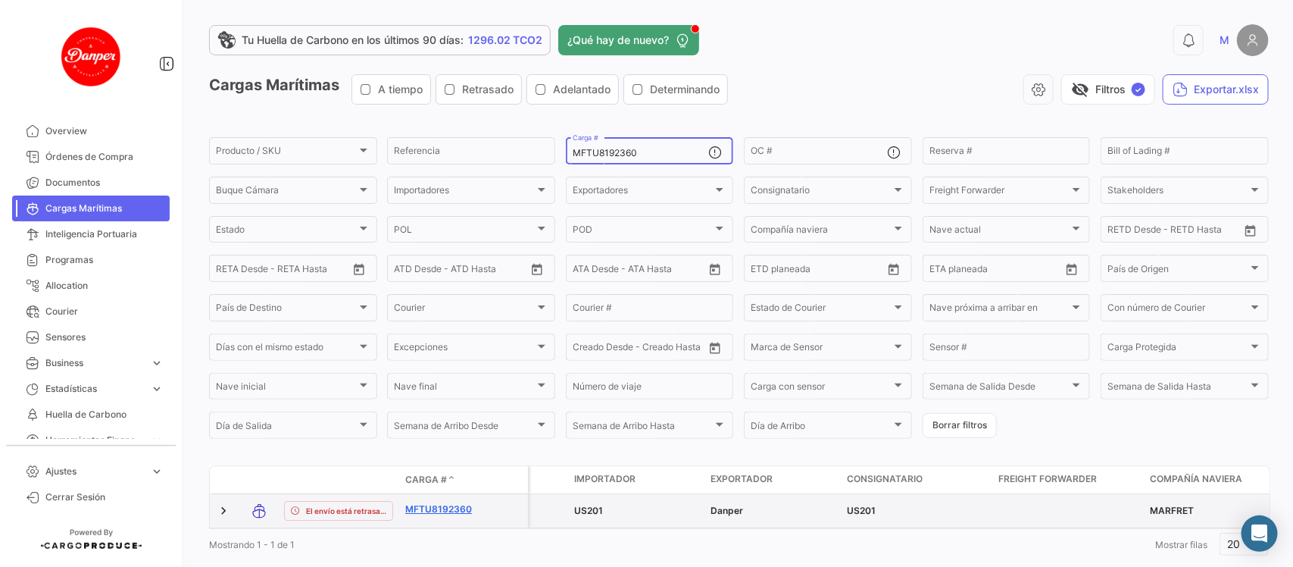
type input "MFTU8192360"
click at [453, 515] on link "MFTU8192360" at bounding box center [444, 509] width 79 height 14
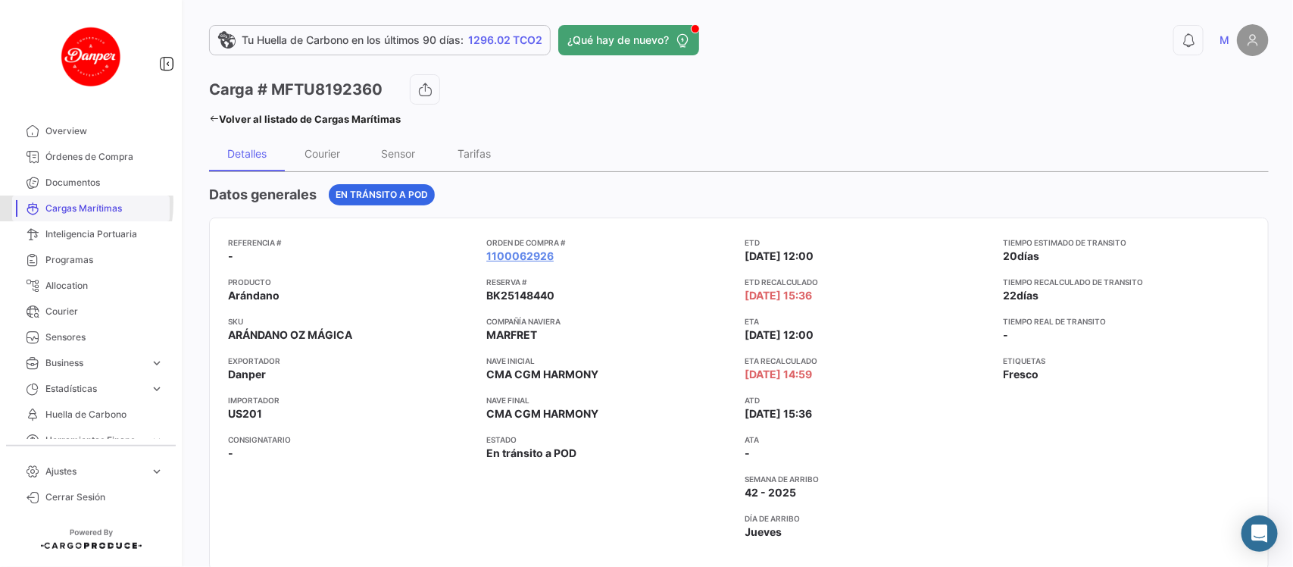
click at [45, 203] on span "Cargas Marítimas" at bounding box center [104, 209] width 118 height 14
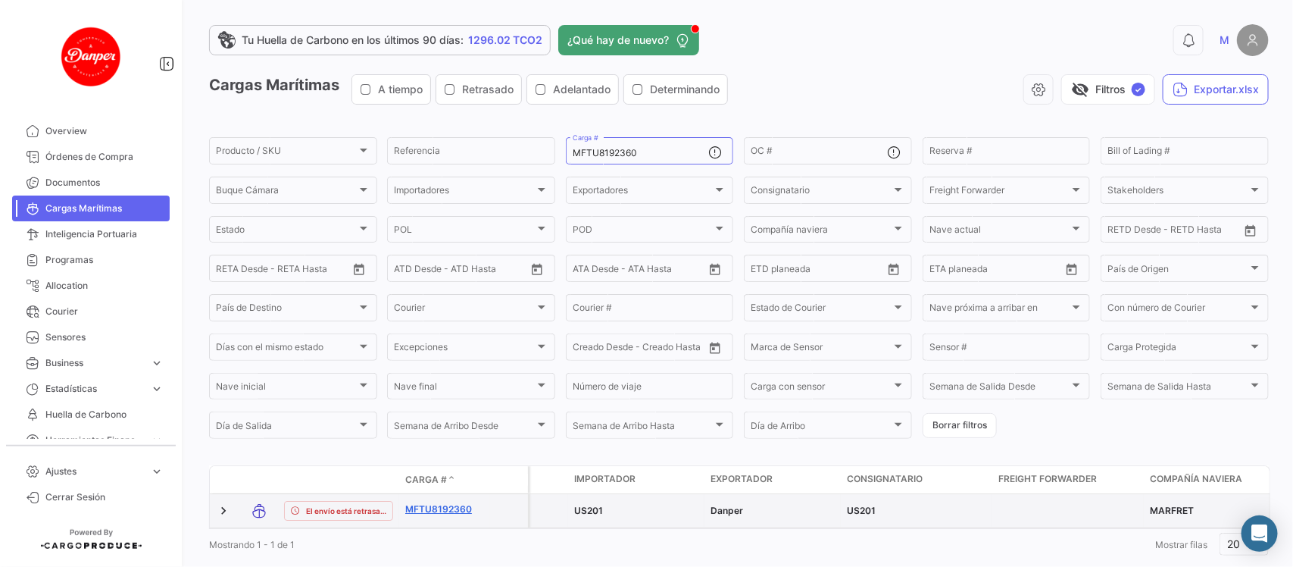
click at [413, 505] on link "MFTU8192360" at bounding box center [444, 509] width 79 height 14
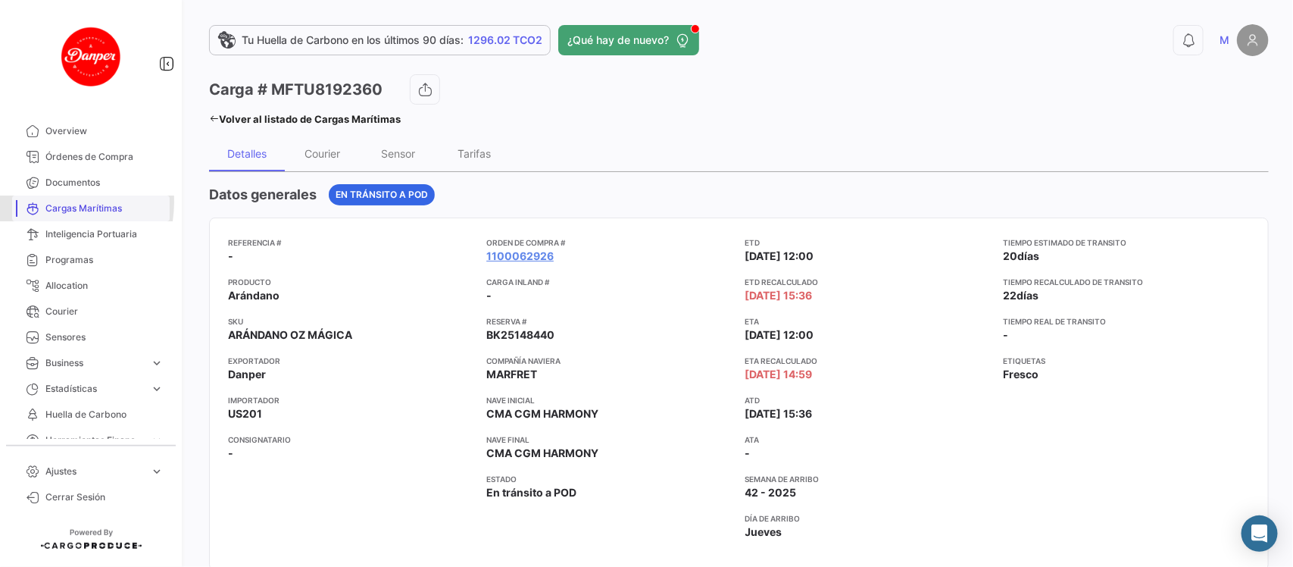
click at [46, 202] on span "Cargas Marítimas" at bounding box center [104, 209] width 118 height 14
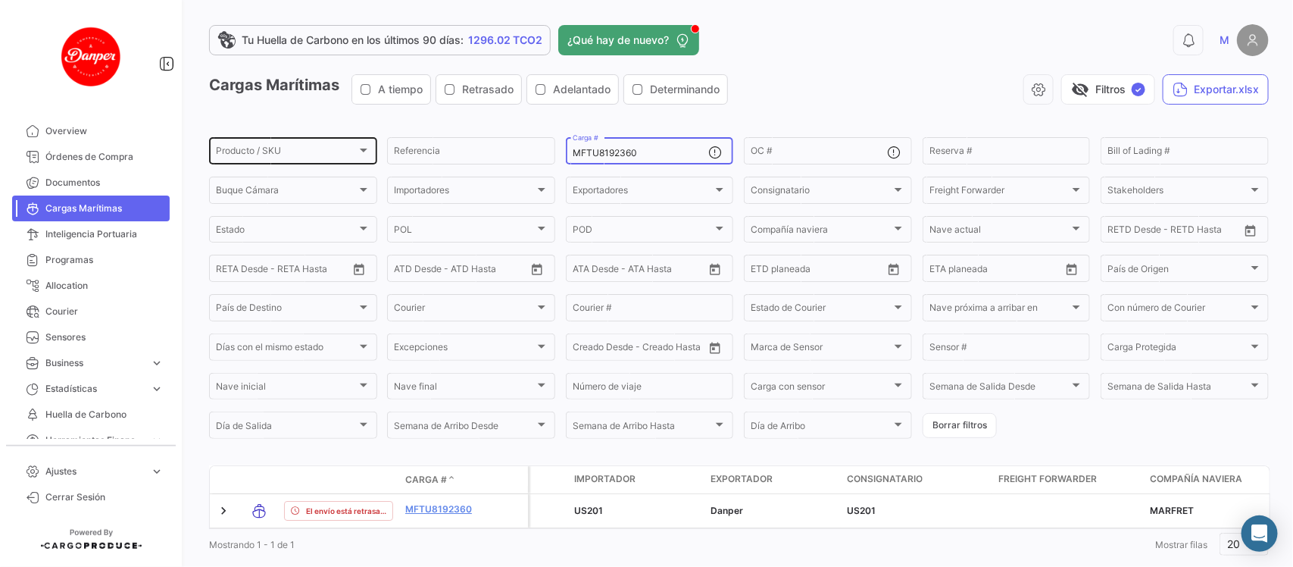
drag, startPoint x: 656, startPoint y: 154, endPoint x: 371, endPoint y: 153, distance: 284.9
click at [0, 0] on div "Producto / SKU Producto / SKU Referencia MFTU8192360 Carga # OC # Reserva # Bil…" at bounding box center [0, 0] width 0 height 0
paste input "ZMOU893627"
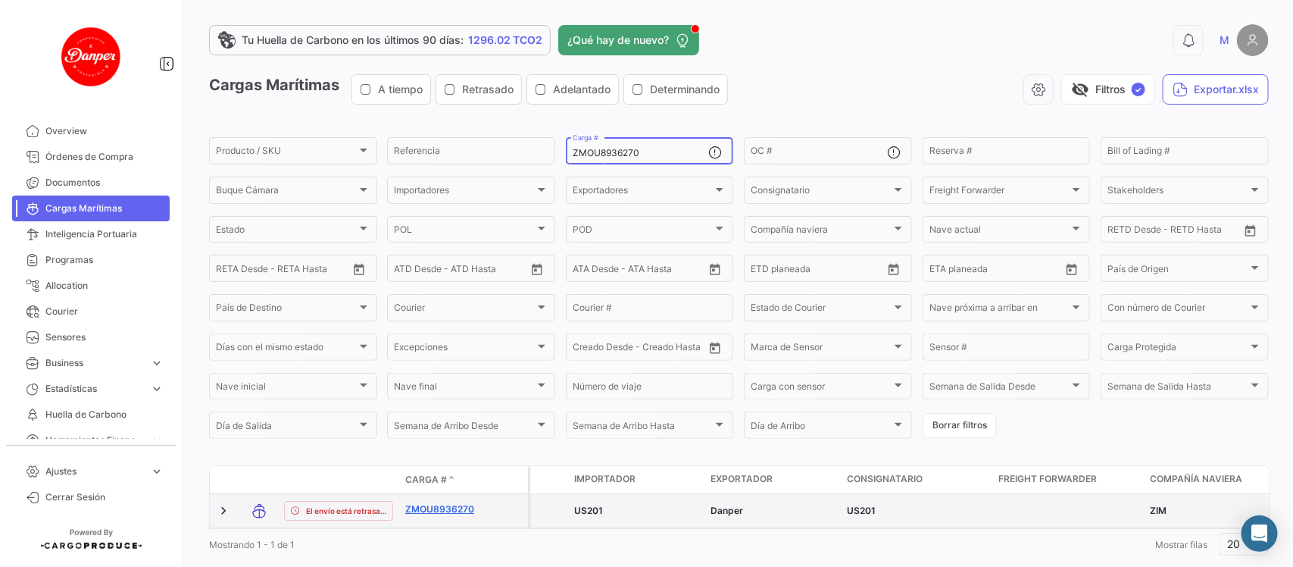
type input "ZMOU8936270"
click at [452, 516] on link "ZMOU8936270" at bounding box center [444, 509] width 79 height 14
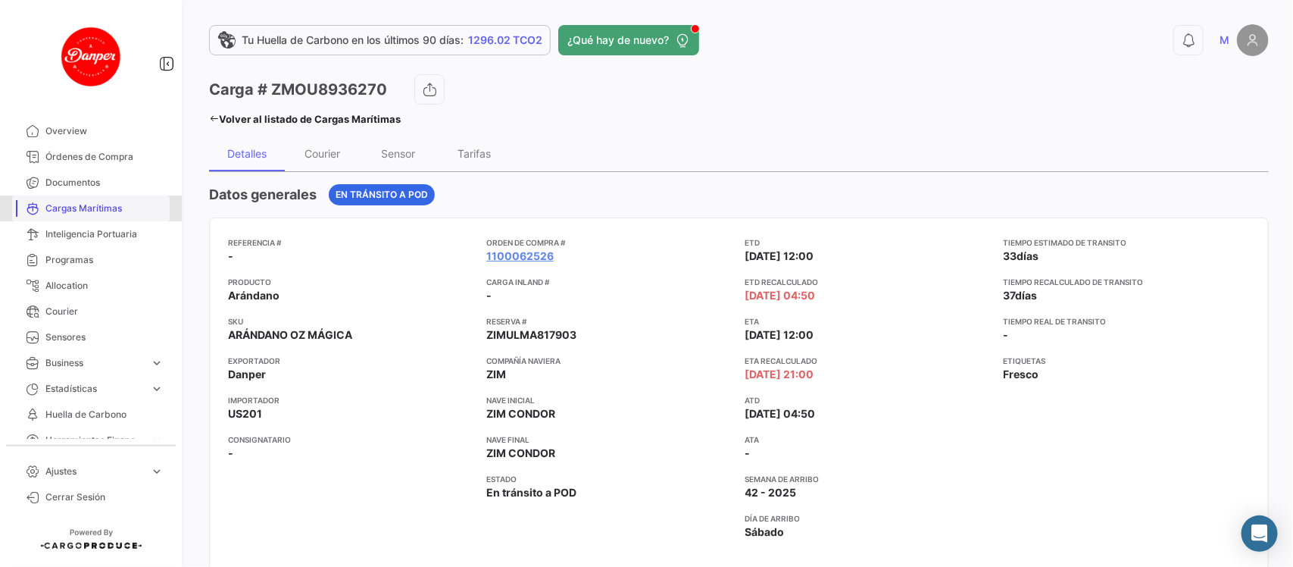
click at [99, 198] on link "Cargas Marítimas" at bounding box center [91, 208] width 158 height 26
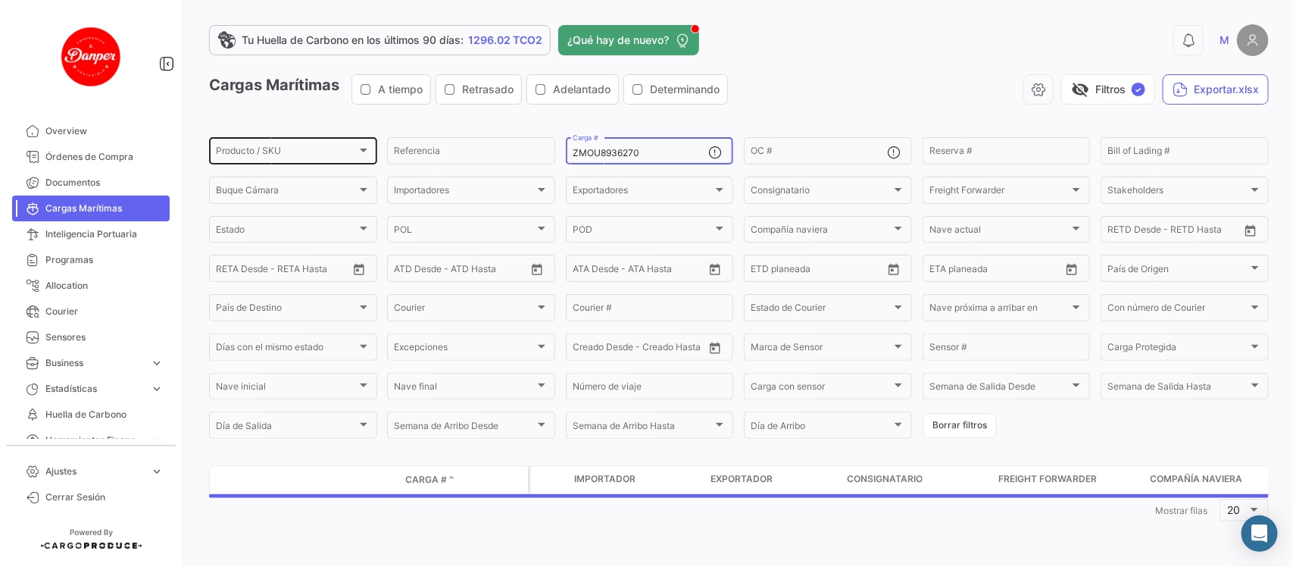
drag, startPoint x: 664, startPoint y: 152, endPoint x: 328, endPoint y: 139, distance: 335.9
click at [0, 0] on div "Producto / SKU Producto / SKU Referencia ZMOU8936270 Carga # OC # Reserva # Bil…" at bounding box center [0, 0] width 0 height 0
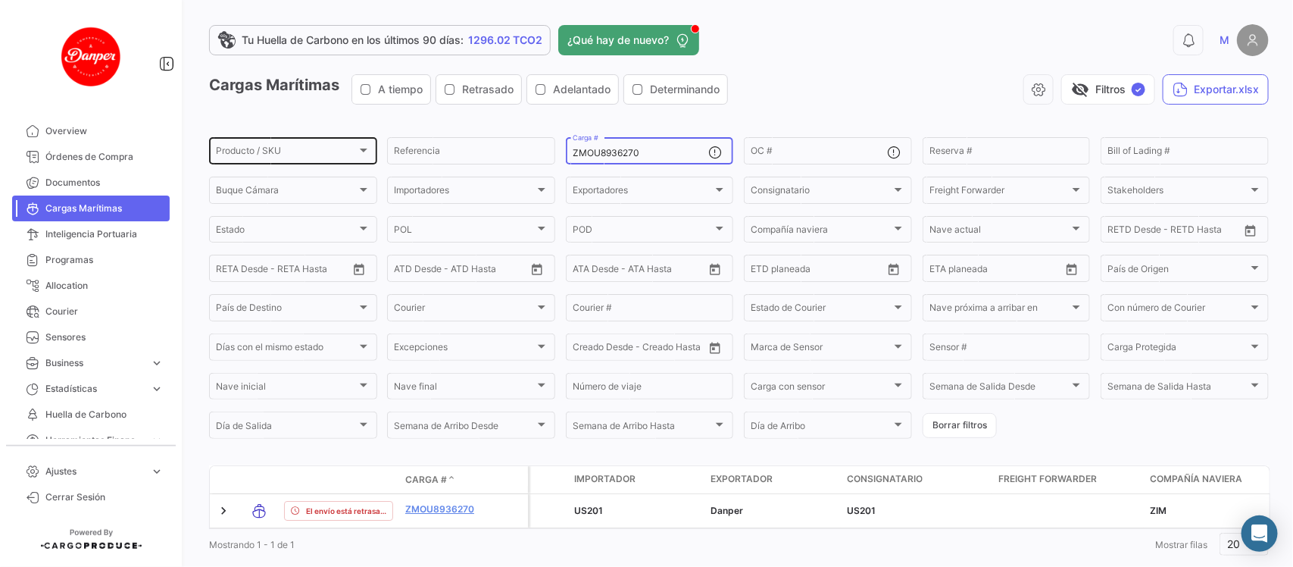
paste input "OERU4350921"
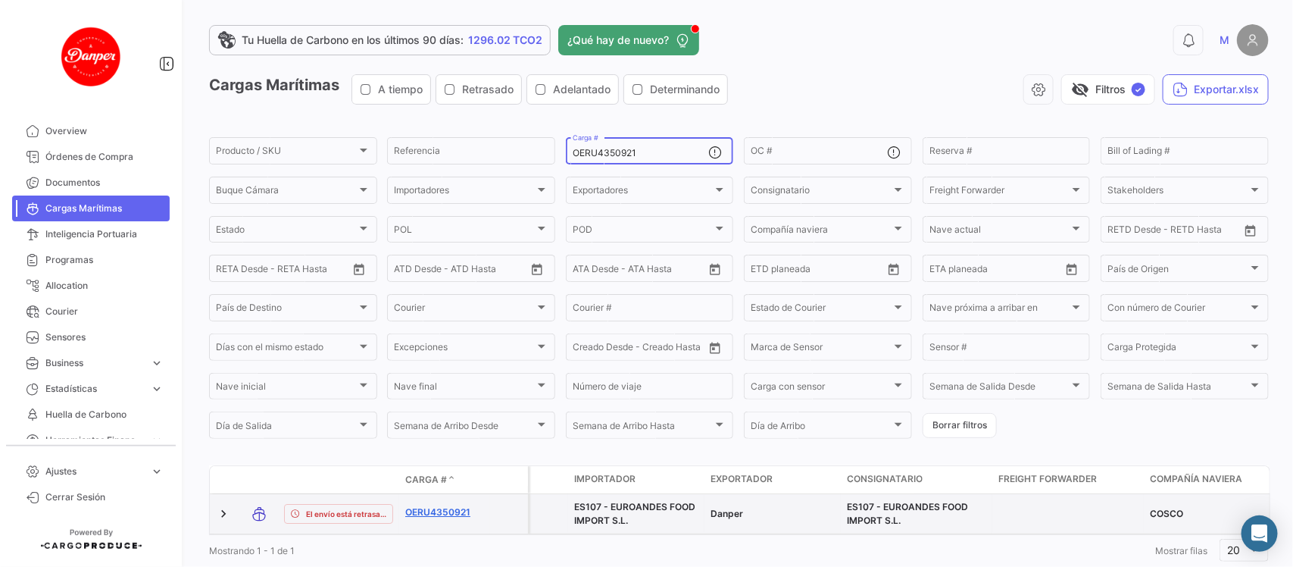
type input "OERU4350921"
click at [453, 514] on link "OERU4350921" at bounding box center [444, 512] width 79 height 14
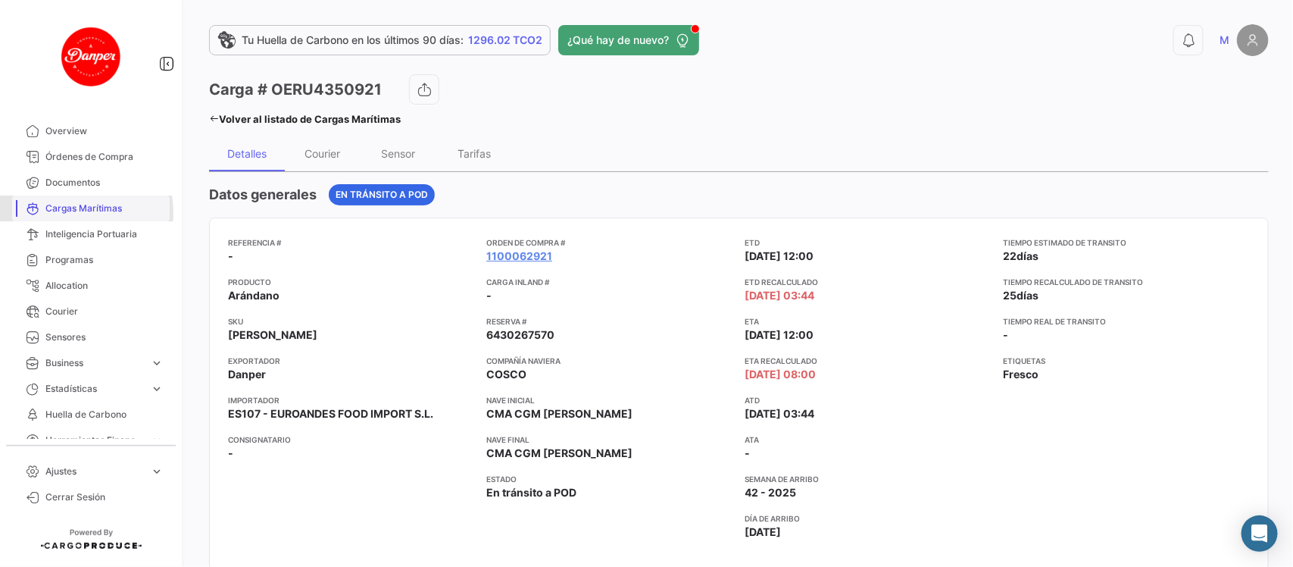
click at [67, 213] on span "Cargas Marítimas" at bounding box center [104, 209] width 118 height 14
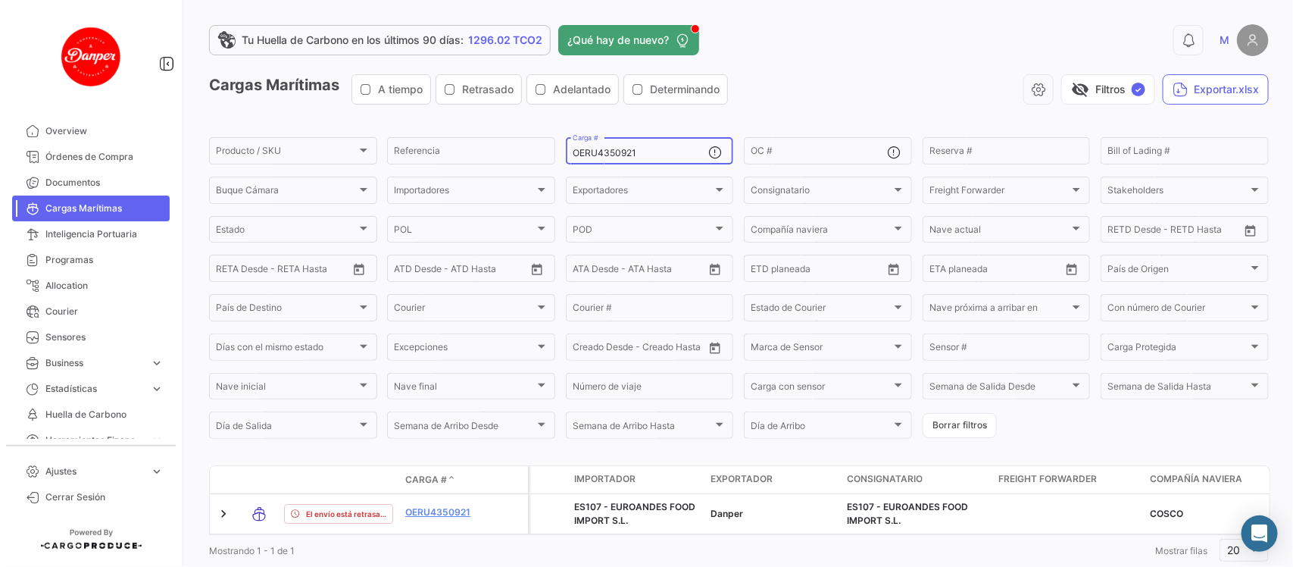
drag, startPoint x: 664, startPoint y: 152, endPoint x: 281, endPoint y: 111, distance: 384.9
click at [281, 111] on app-list-header "Cargas Marítimas A tiempo Retrasado Adelantado Determinando visibility_off Filt…" at bounding box center [739, 257] width 1060 height 367
paste input "809559"
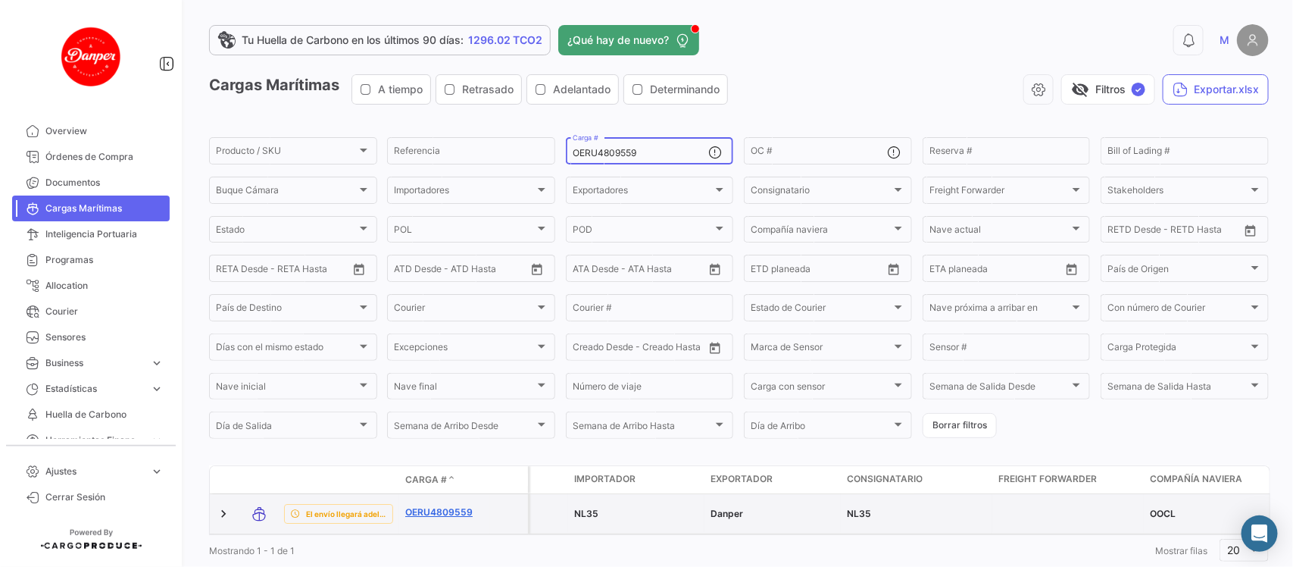
type input "OERU4809559"
click at [422, 510] on link "OERU4809559" at bounding box center [444, 512] width 79 height 14
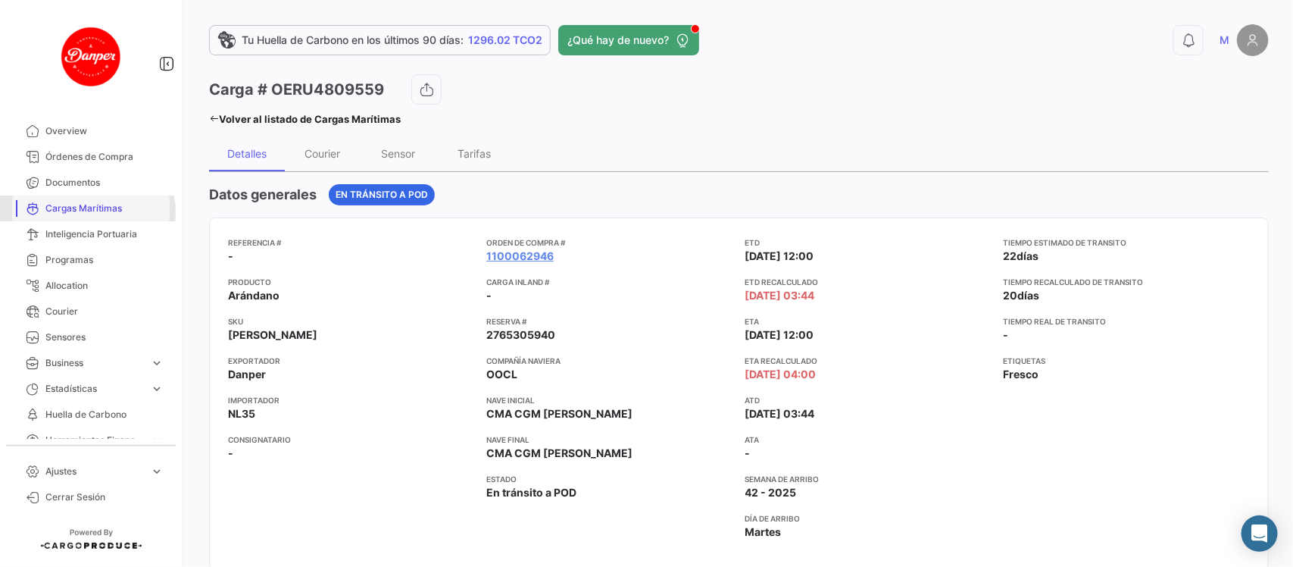
click at [87, 212] on span "Cargas Marítimas" at bounding box center [104, 209] width 118 height 14
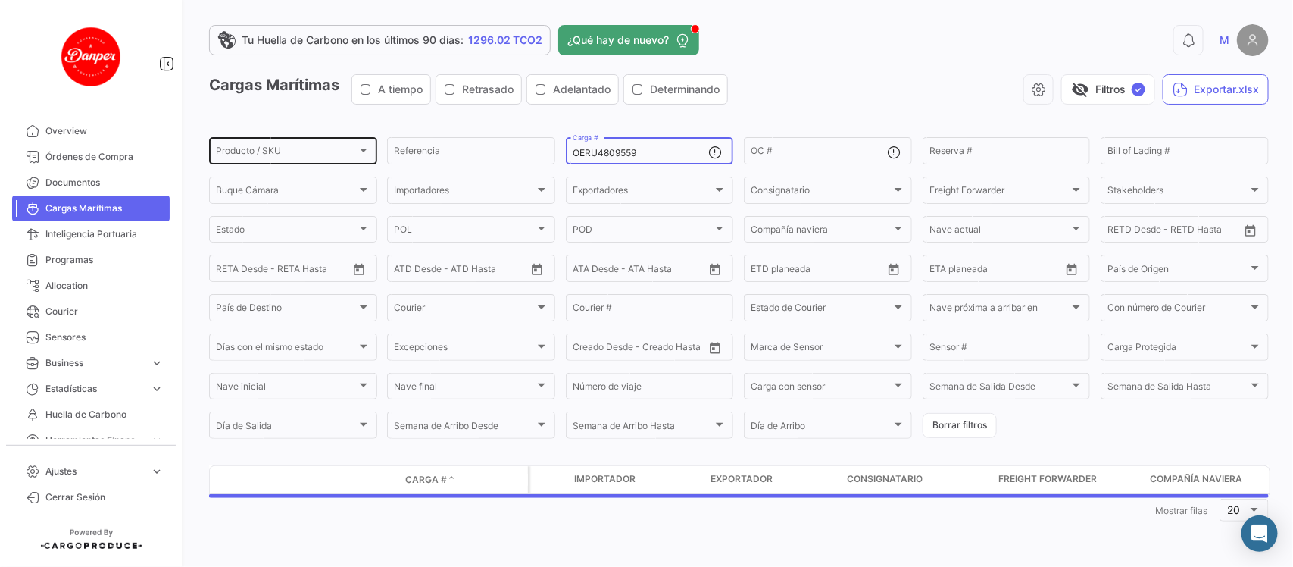
drag, startPoint x: 680, startPoint y: 148, endPoint x: 341, endPoint y: 163, distance: 339.0
click at [0, 0] on div "Producto / SKU Producto / SKU Referencia OERU4809559 Carga # OC # Reserva # Bil…" at bounding box center [0, 0] width 0 height 0
paste input "NEU9200808"
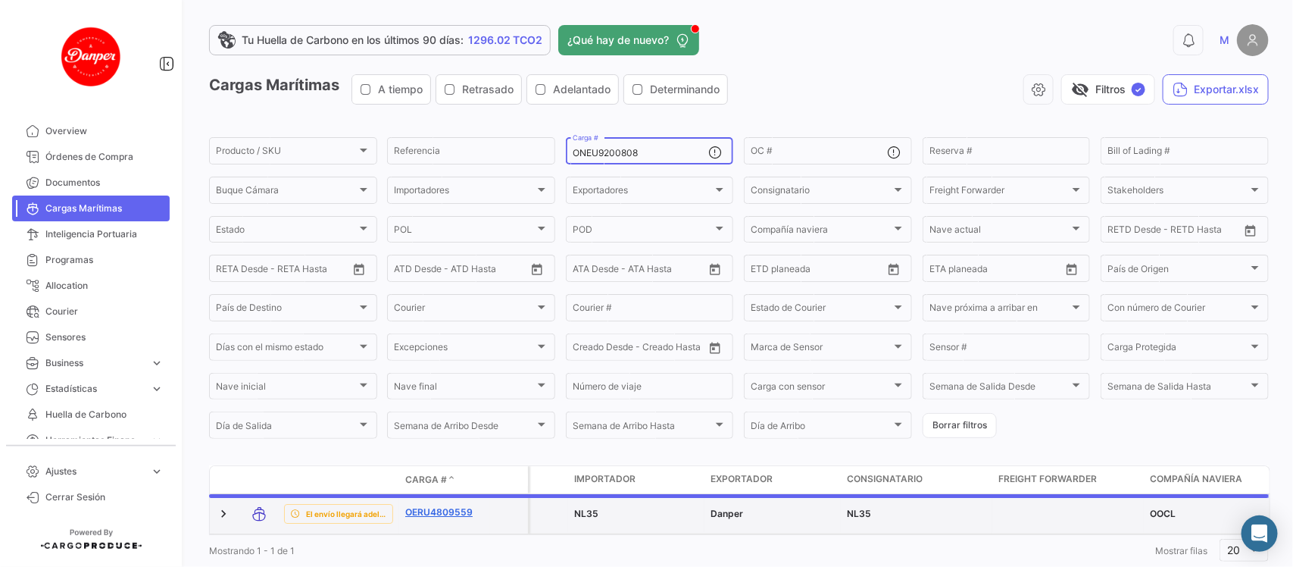
type input "ONEU9200808"
click at [418, 513] on link "OERU4809559" at bounding box center [444, 512] width 79 height 14
